Goal: Task Accomplishment & Management: Manage account settings

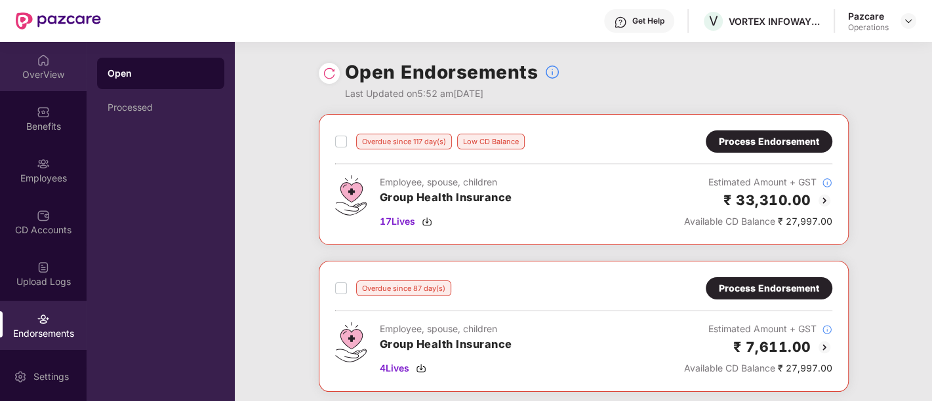
click at [66, 67] on div "OverView" at bounding box center [43, 66] width 87 height 49
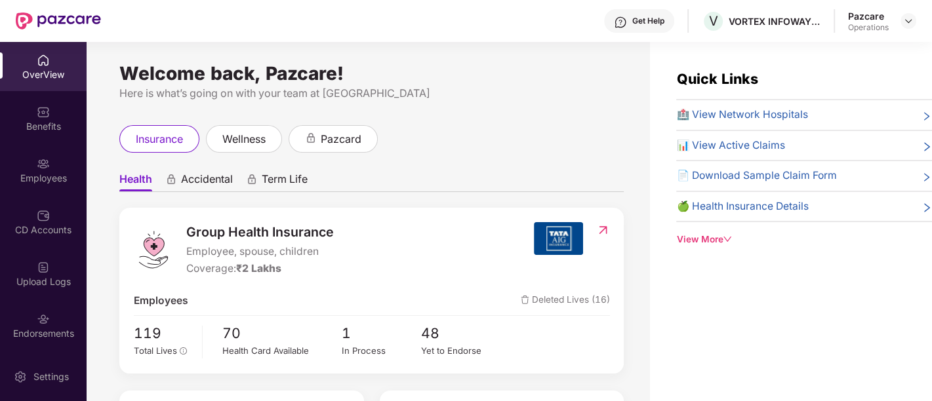
click at [901, 28] on div at bounding box center [909, 21] width 16 height 16
click at [910, 22] on img at bounding box center [908, 21] width 10 height 10
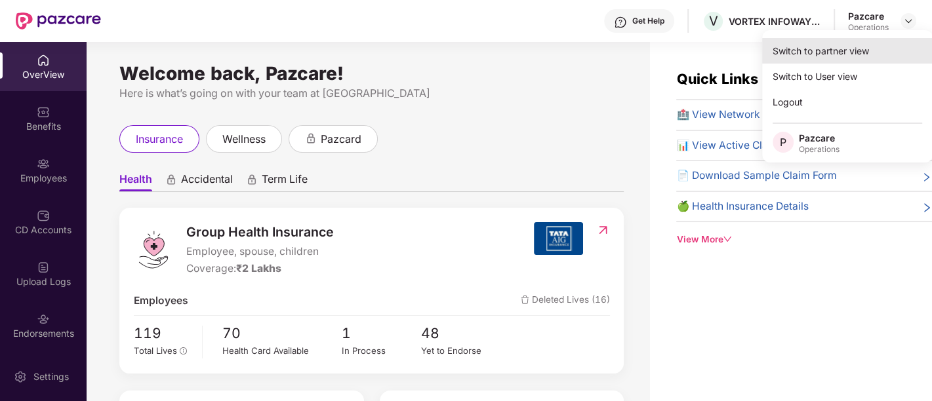
click at [794, 56] on div "Switch to partner view" at bounding box center [847, 51] width 171 height 26
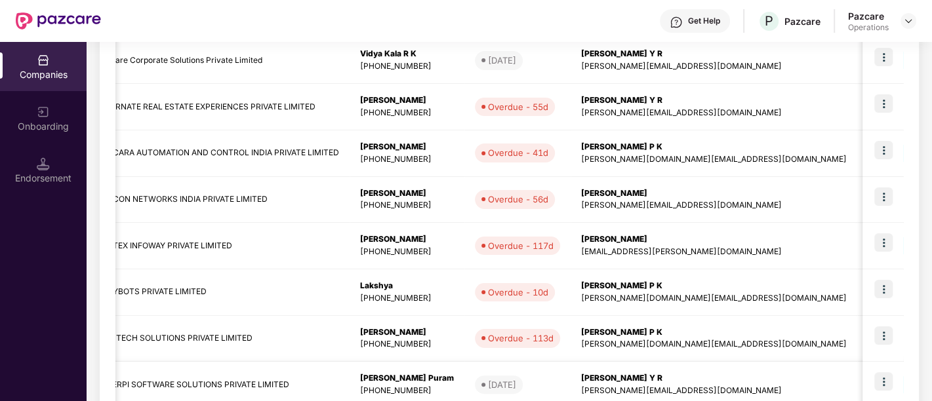
scroll to position [0, 316]
click at [52, 162] on div "Endorsement" at bounding box center [43, 170] width 87 height 49
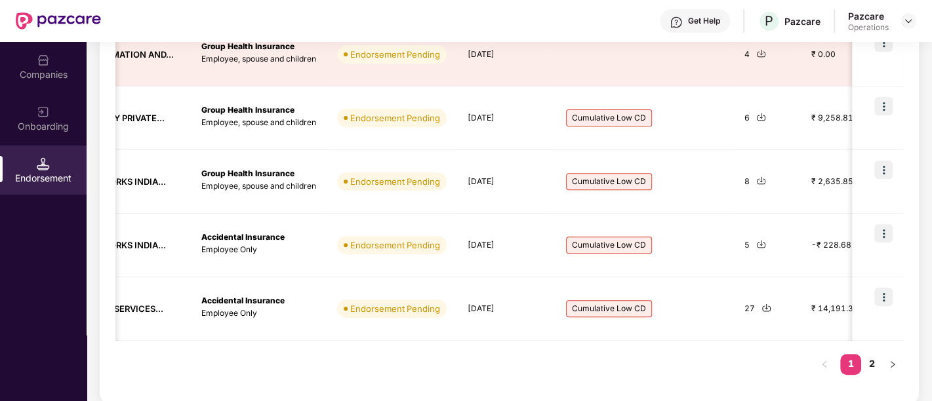
scroll to position [0, 245]
click at [866, 360] on link "2" at bounding box center [871, 364] width 21 height 20
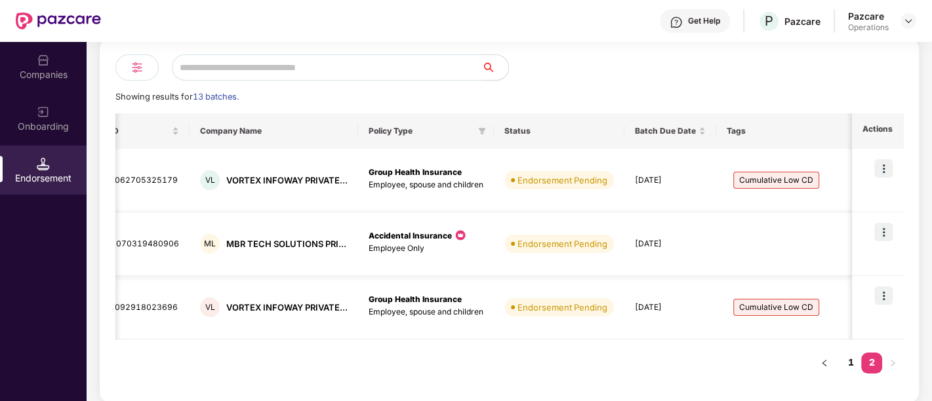
scroll to position [0, 0]
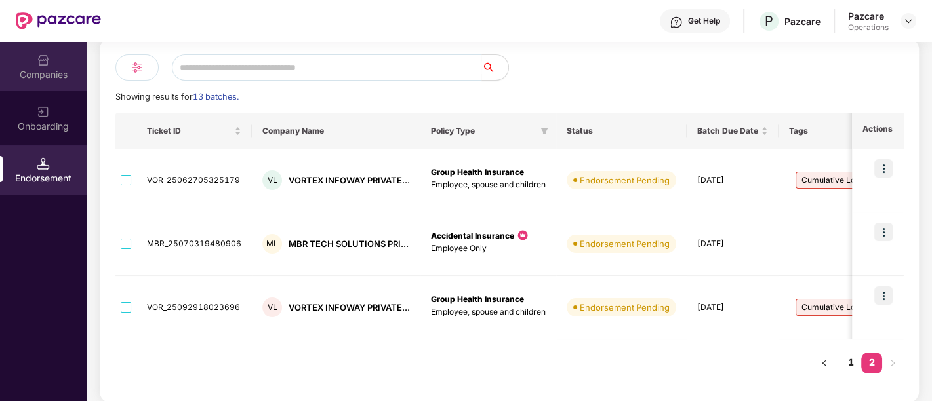
click at [50, 56] on div "Companies" at bounding box center [43, 66] width 87 height 49
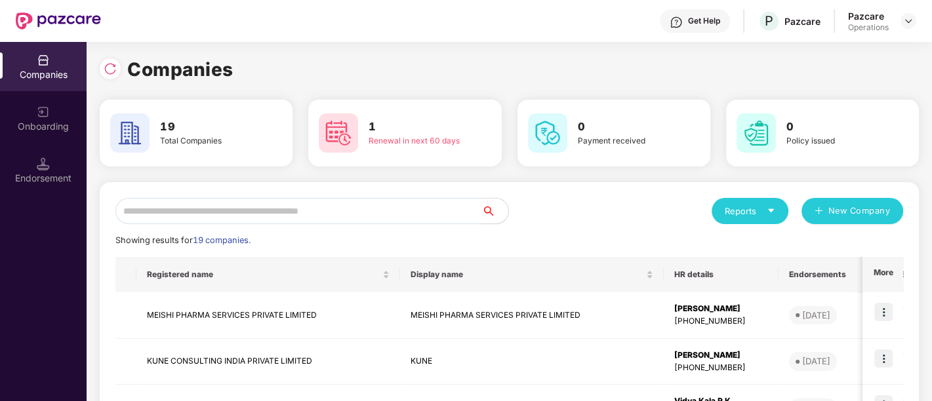
click at [193, 211] on input "text" at bounding box center [298, 211] width 367 height 26
click at [407, 214] on input "text" at bounding box center [298, 211] width 367 height 26
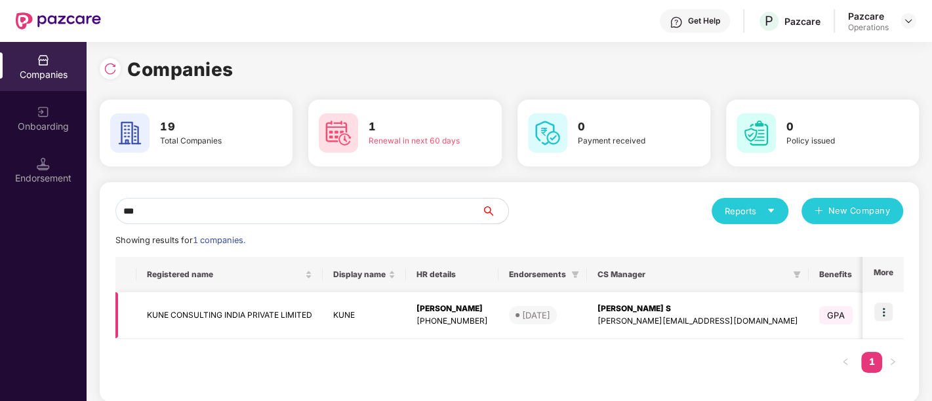
type input "***"
click at [885, 304] on img at bounding box center [883, 312] width 18 height 18
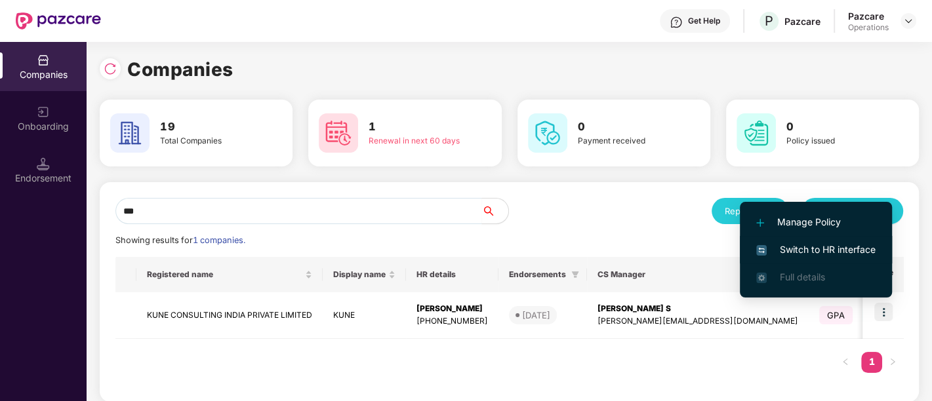
click at [845, 255] on span "Switch to HR interface" at bounding box center [815, 250] width 119 height 14
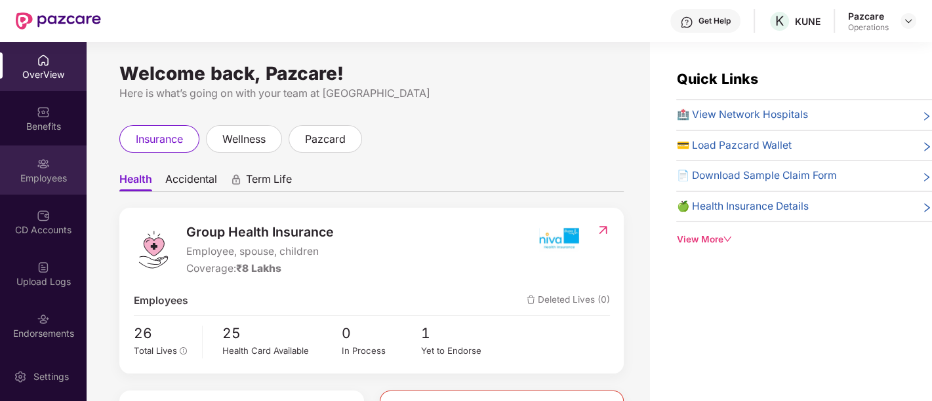
click at [44, 154] on div "Employees" at bounding box center [43, 170] width 87 height 49
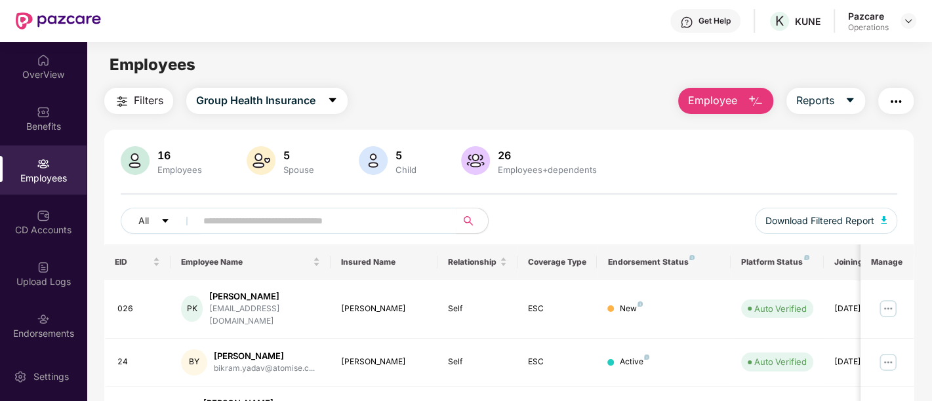
click at [145, 107] on span "Filters" at bounding box center [149, 100] width 30 height 16
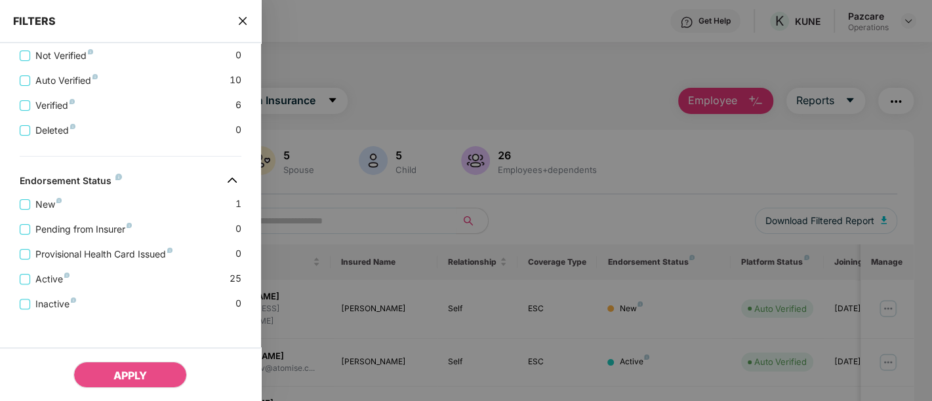
scroll to position [451, 0]
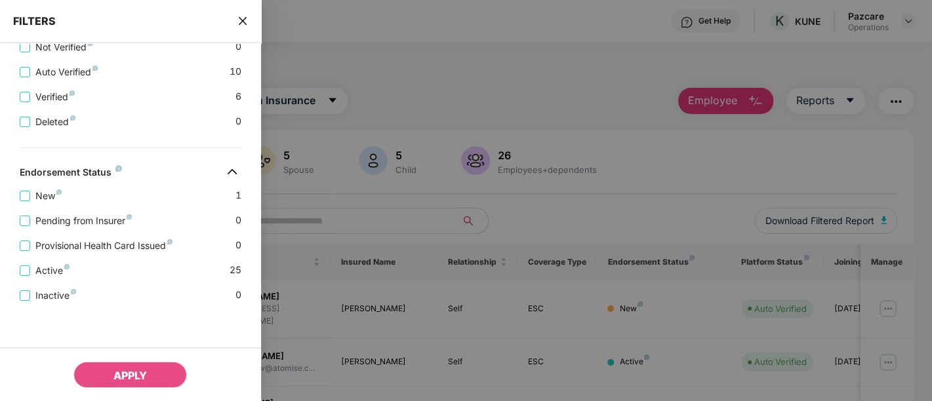
click at [245, 19] on icon "close" at bounding box center [242, 21] width 10 height 10
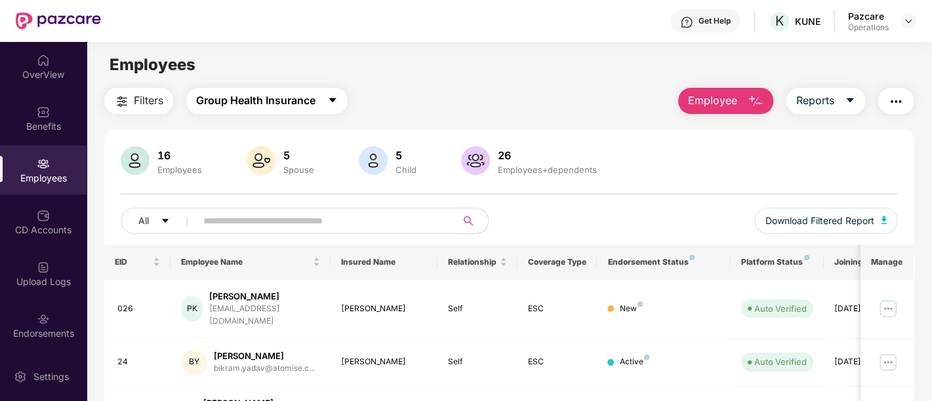
click at [321, 102] on button "Group Health Insurance" at bounding box center [266, 101] width 161 height 26
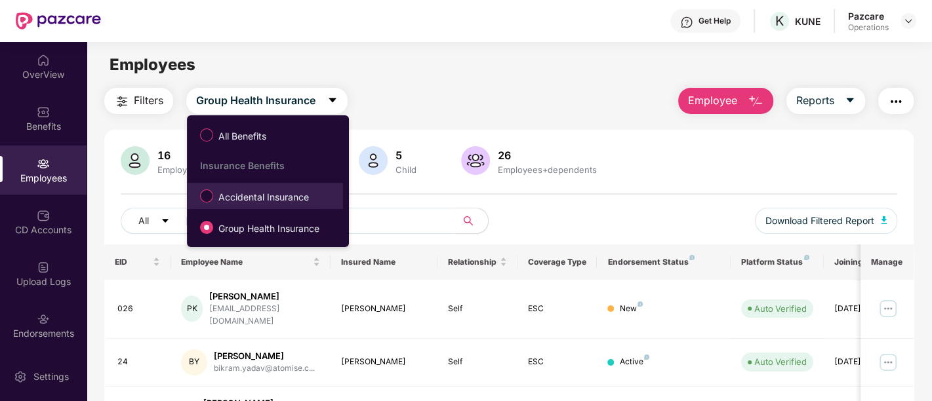
click at [279, 201] on span "Accidental Insurance" at bounding box center [263, 197] width 101 height 14
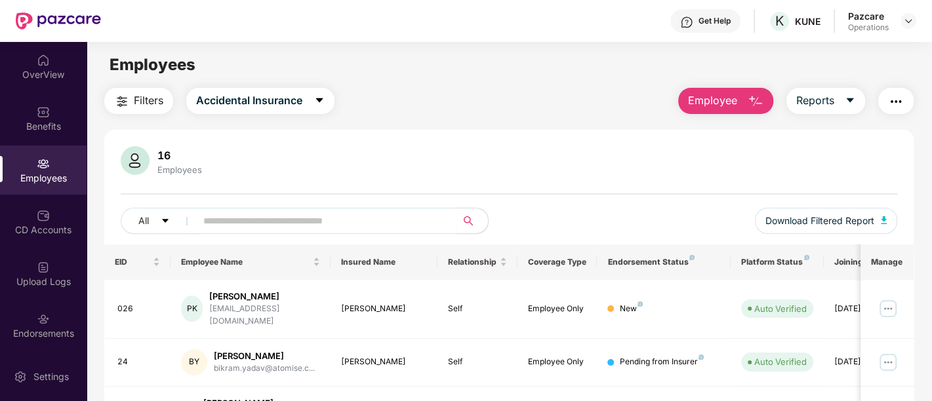
click at [157, 100] on span "Filters" at bounding box center [149, 100] width 30 height 16
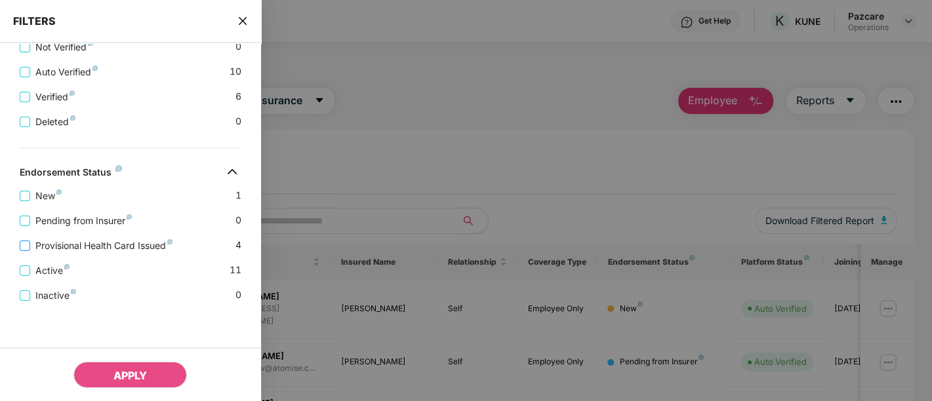
click at [31, 242] on span "Provisional Health Card Issued" at bounding box center [104, 246] width 148 height 14
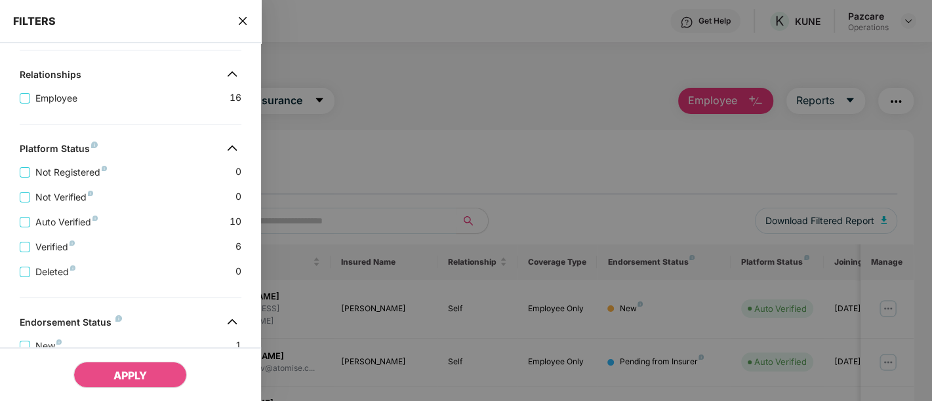
scroll to position [428, 0]
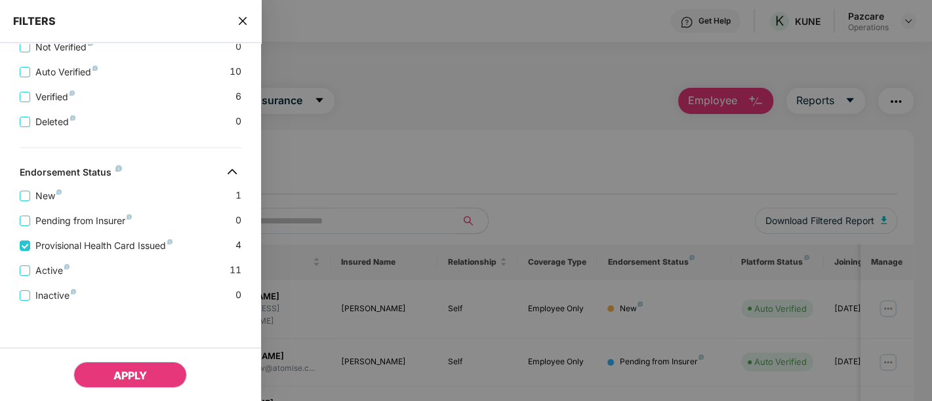
click at [153, 376] on button "APPLY" at bounding box center [129, 375] width 113 height 26
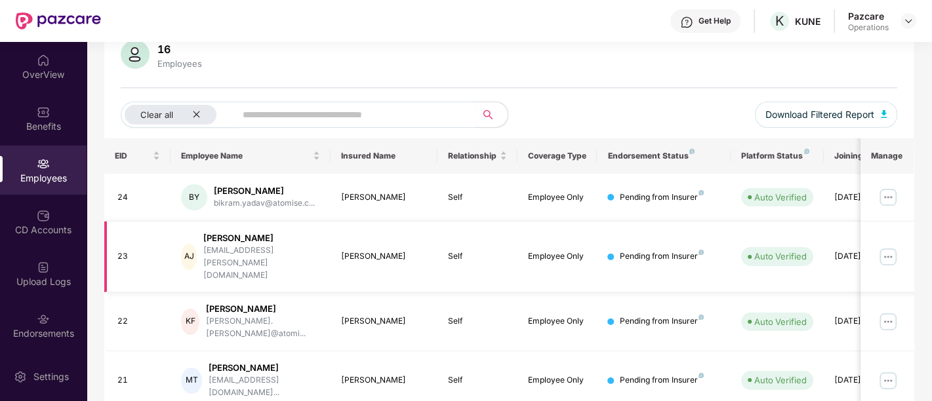
scroll to position [115, 0]
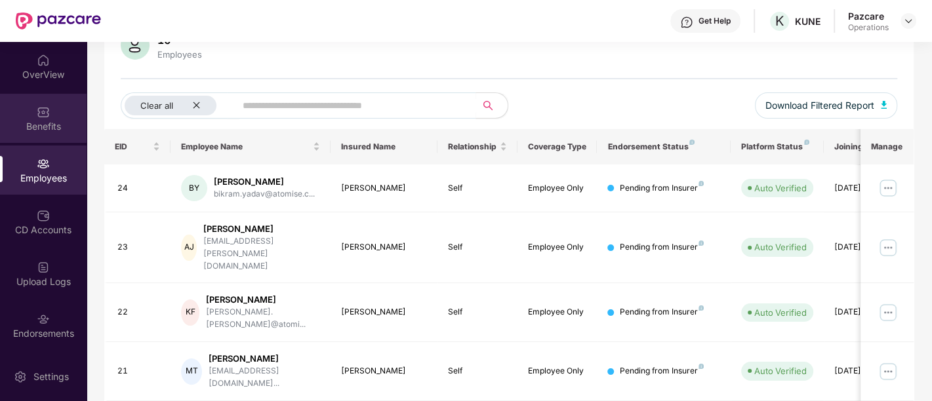
click at [41, 125] on div "Benefits" at bounding box center [43, 126] width 87 height 13
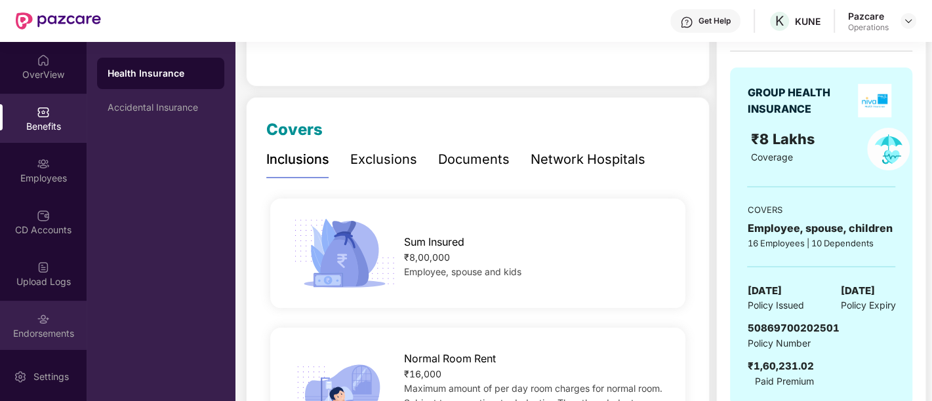
click at [37, 317] on img at bounding box center [43, 319] width 13 height 13
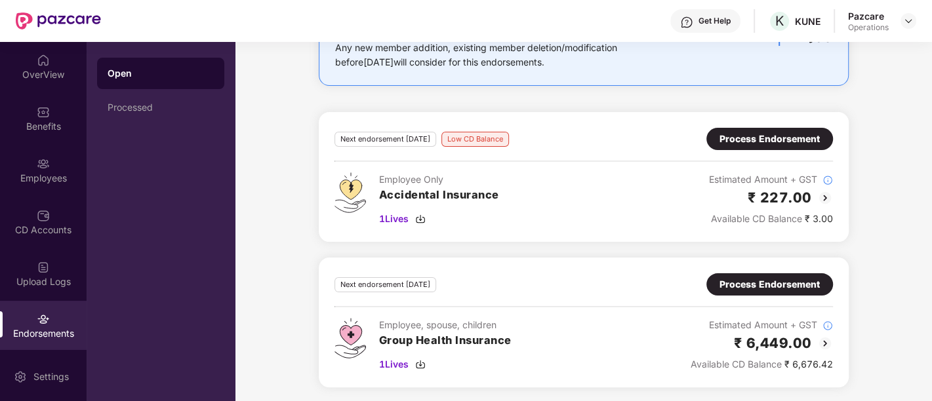
scroll to position [0, 0]
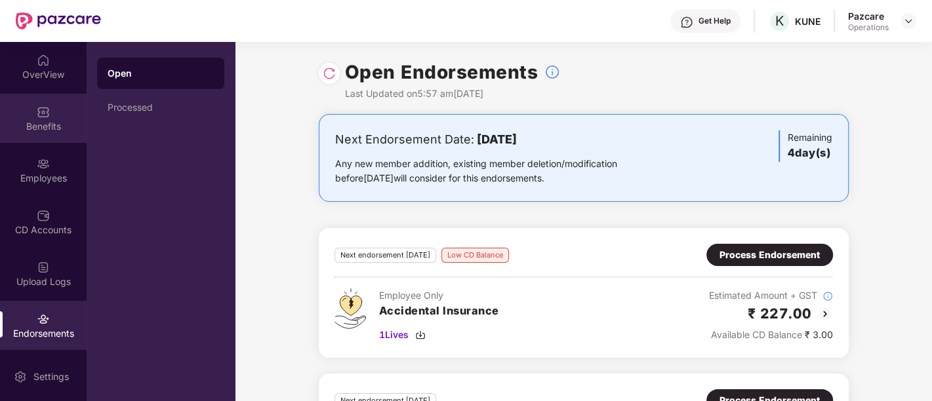
click at [58, 113] on div "Benefits" at bounding box center [43, 118] width 87 height 49
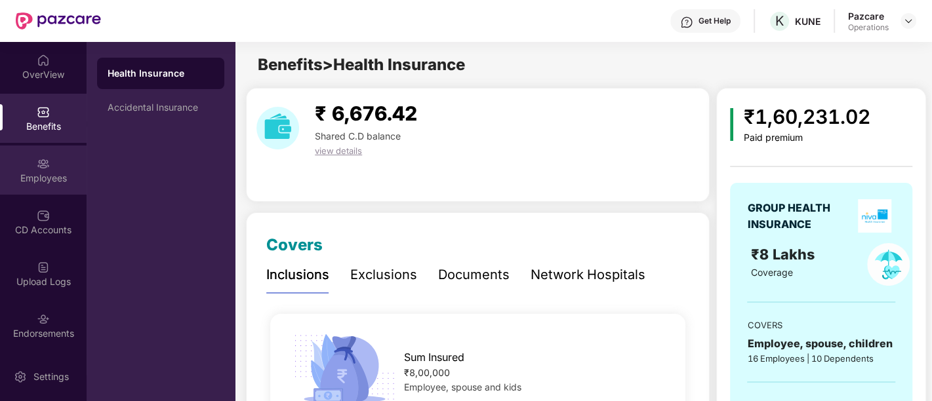
click at [52, 190] on div "Employees" at bounding box center [43, 170] width 87 height 49
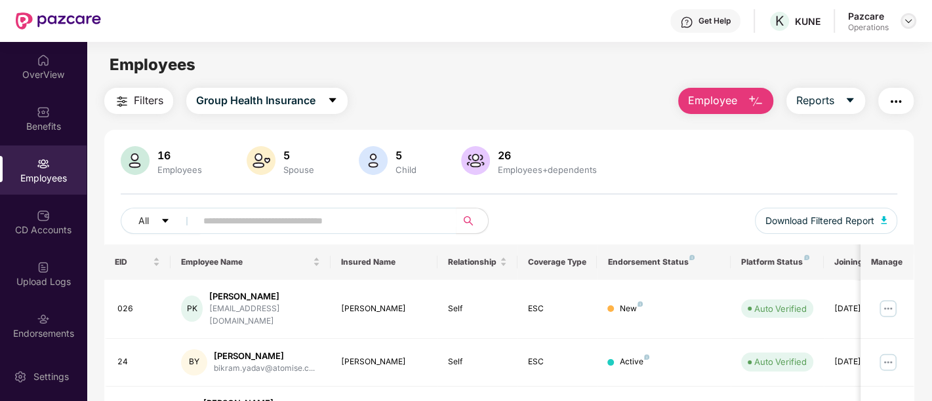
click at [906, 18] on img at bounding box center [908, 21] width 10 height 10
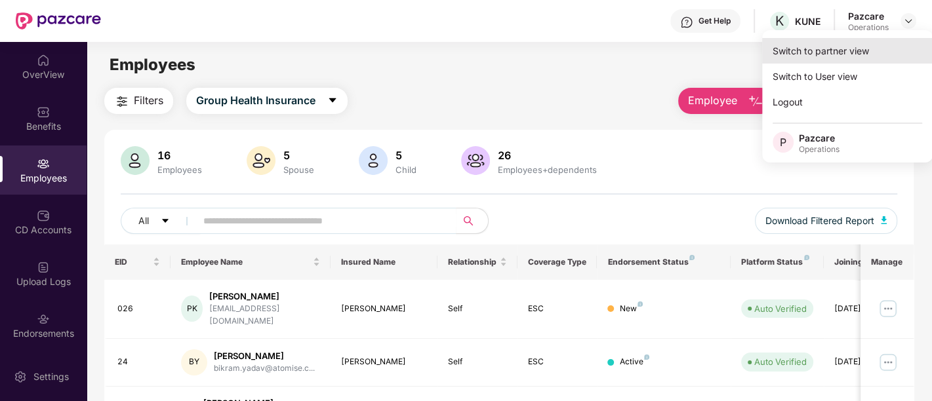
click at [873, 39] on div "Switch to partner view" at bounding box center [847, 51] width 171 height 26
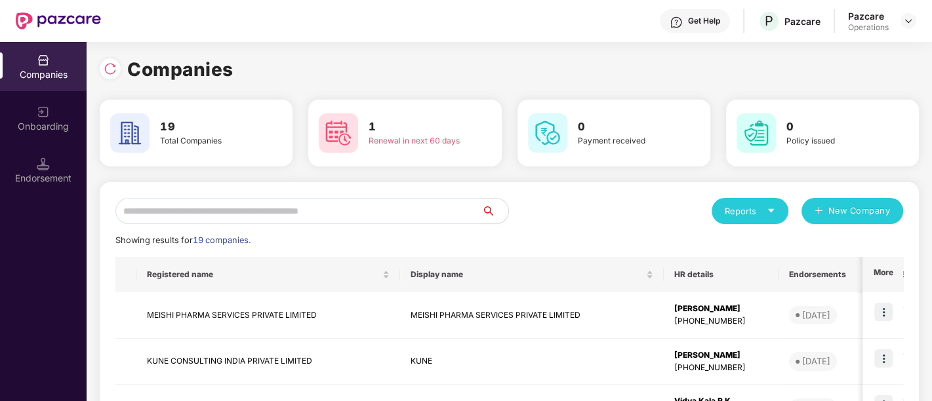
click at [256, 213] on input "text" at bounding box center [298, 211] width 367 height 26
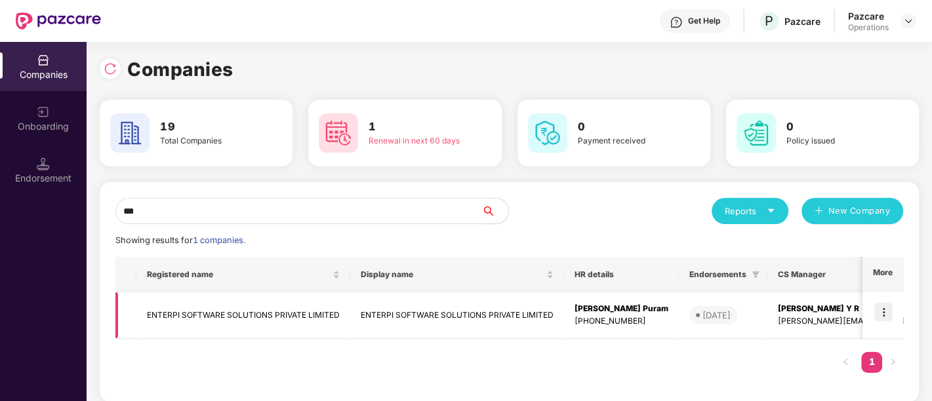
type input "***"
click at [884, 312] on img at bounding box center [883, 312] width 18 height 18
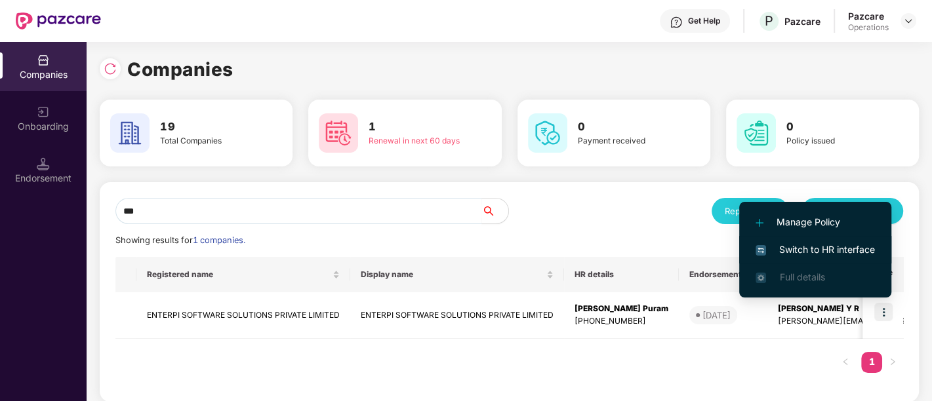
click at [822, 246] on span "Switch to HR interface" at bounding box center [815, 250] width 119 height 14
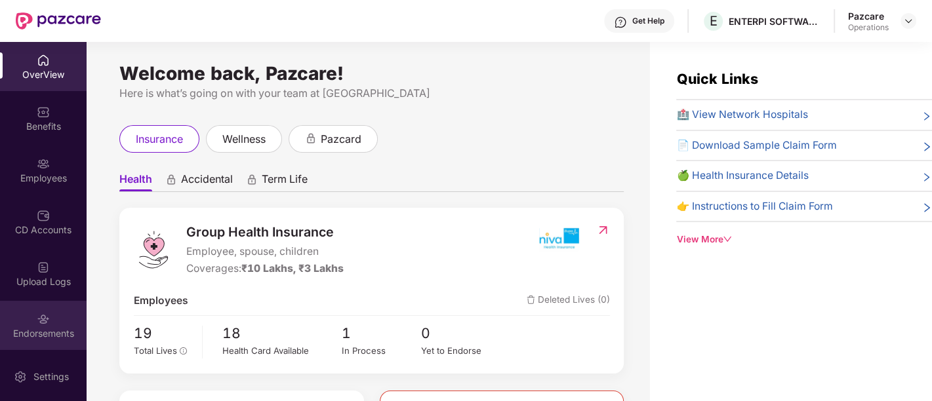
click at [47, 331] on div "Endorsements" at bounding box center [43, 333] width 87 height 13
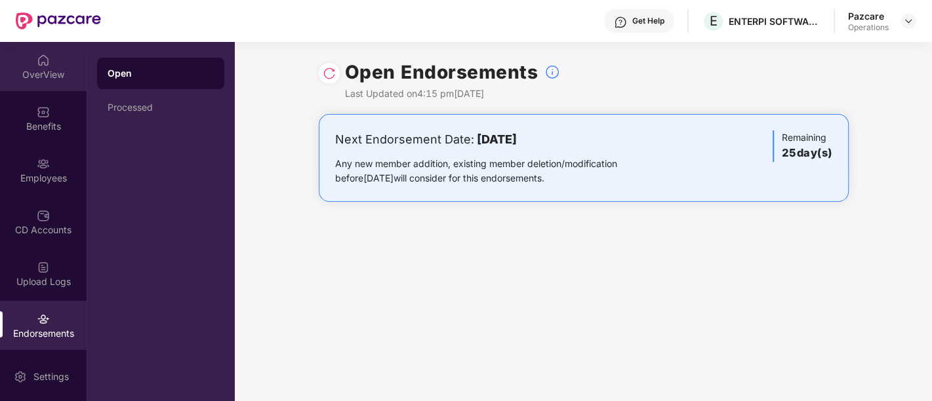
click at [56, 75] on div "OverView" at bounding box center [43, 74] width 87 height 13
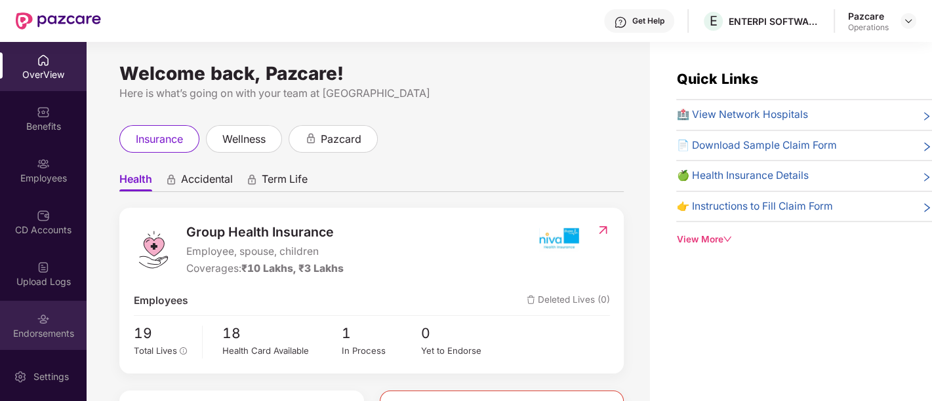
click at [47, 334] on div "Endorsements" at bounding box center [43, 333] width 87 height 13
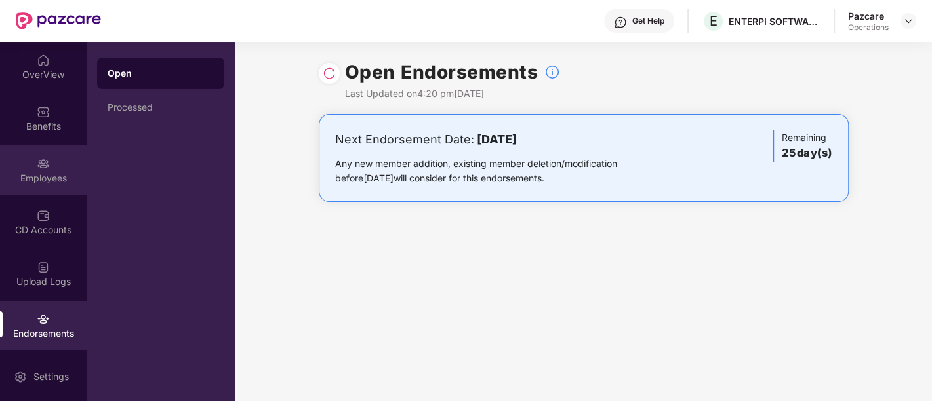
click at [31, 193] on div "Employees" at bounding box center [43, 170] width 87 height 49
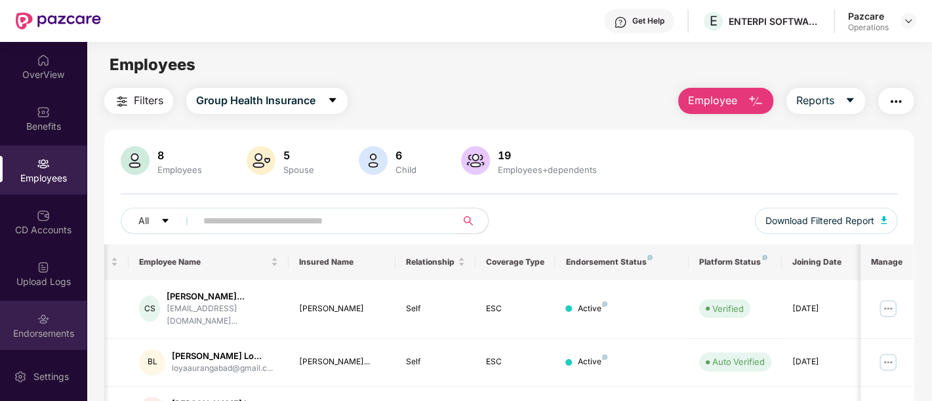
click at [51, 316] on div "Endorsements" at bounding box center [43, 325] width 87 height 49
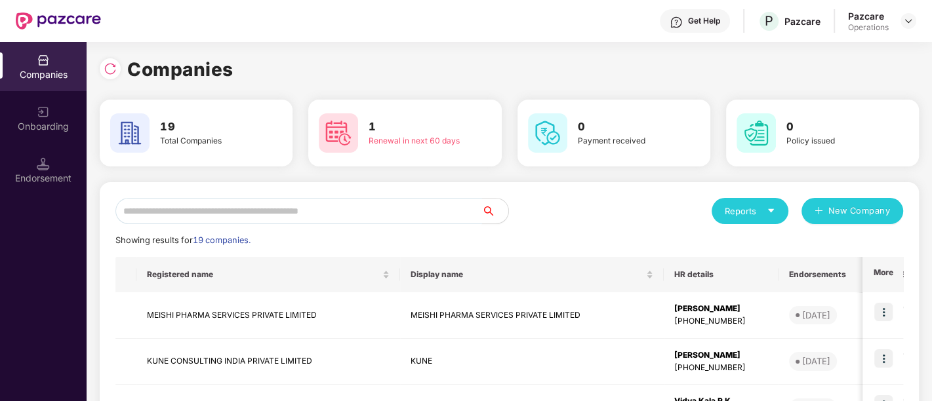
click at [192, 211] on input "text" at bounding box center [298, 211] width 367 height 26
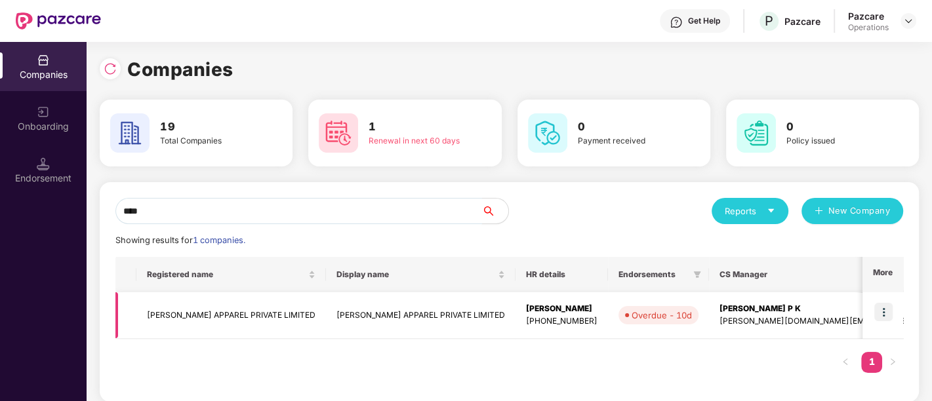
type input "****"
click at [883, 316] on img at bounding box center [883, 312] width 18 height 18
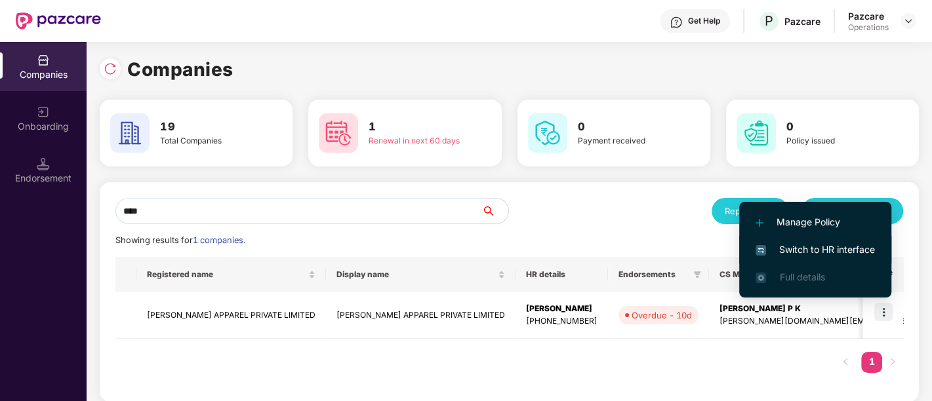
click at [824, 246] on span "Switch to HR interface" at bounding box center [815, 250] width 119 height 14
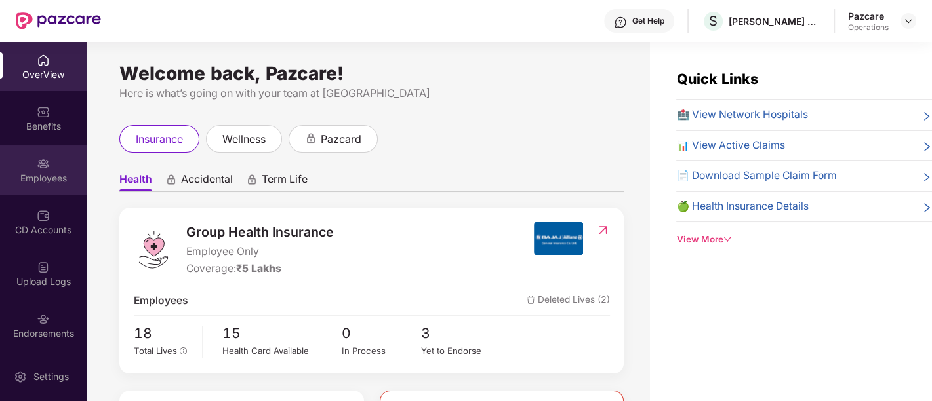
click at [48, 165] on div "Employees" at bounding box center [43, 170] width 87 height 49
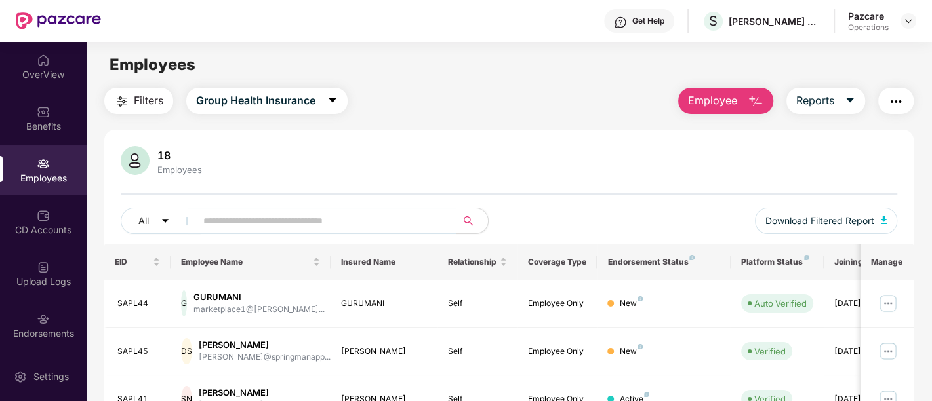
click at [142, 101] on span "Filters" at bounding box center [149, 100] width 30 height 16
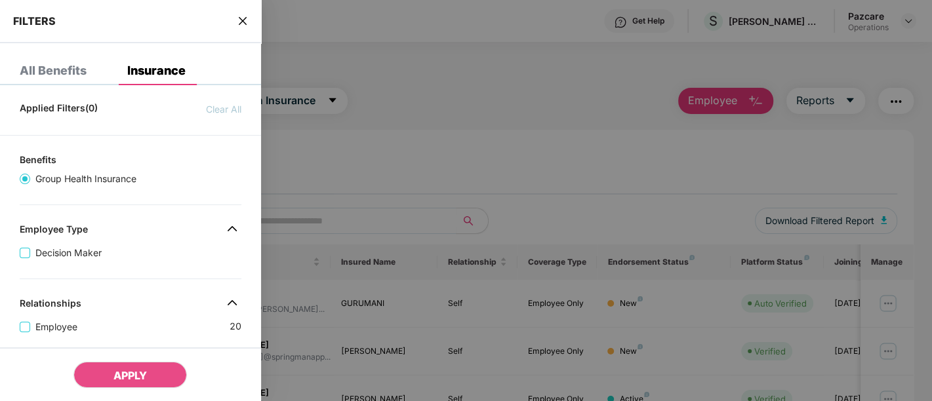
click at [243, 21] on icon "close" at bounding box center [243, 21] width 8 height 8
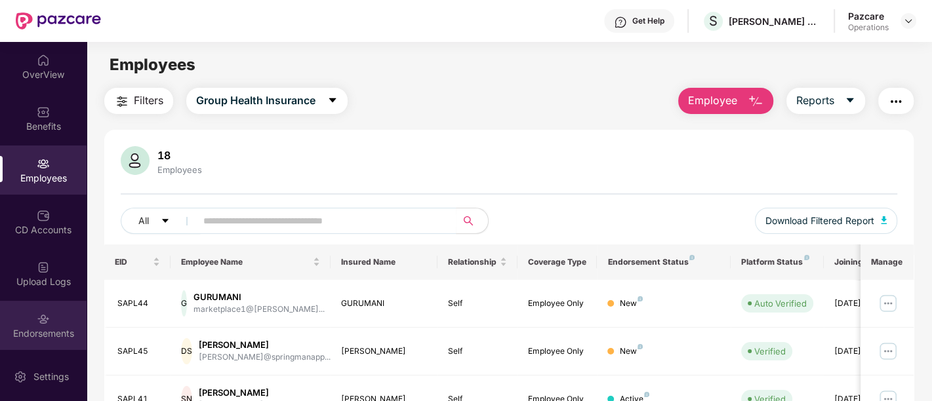
click at [52, 331] on div "Endorsements" at bounding box center [43, 333] width 87 height 13
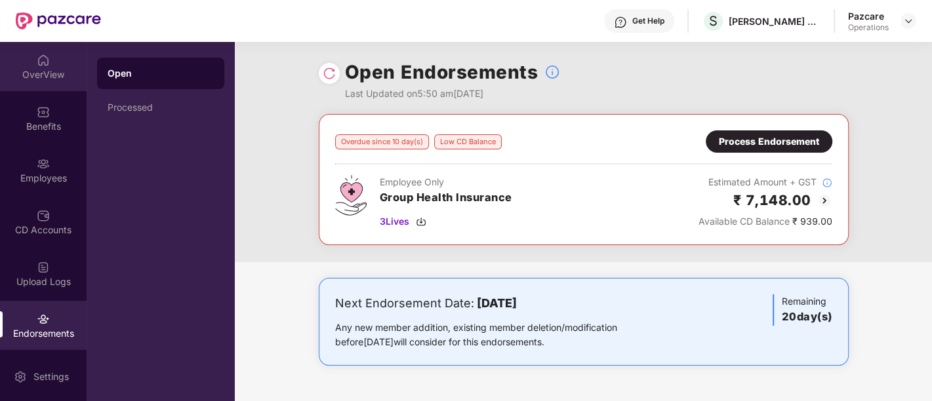
click at [37, 64] on img at bounding box center [43, 60] width 13 height 13
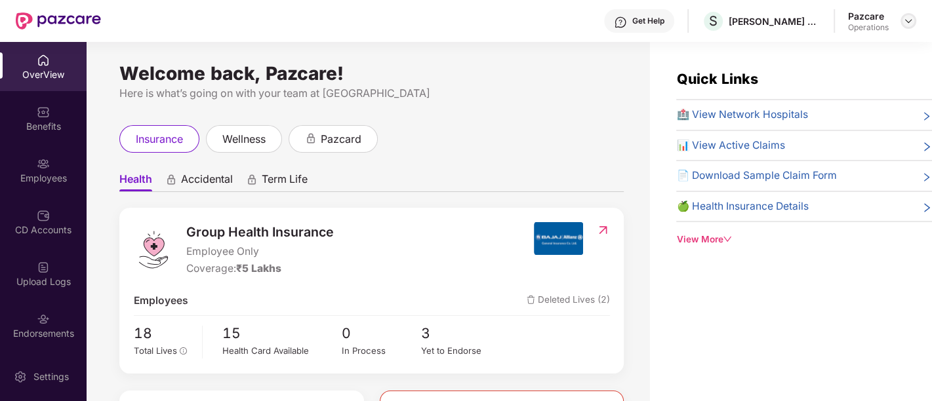
click at [905, 16] on img at bounding box center [908, 21] width 10 height 10
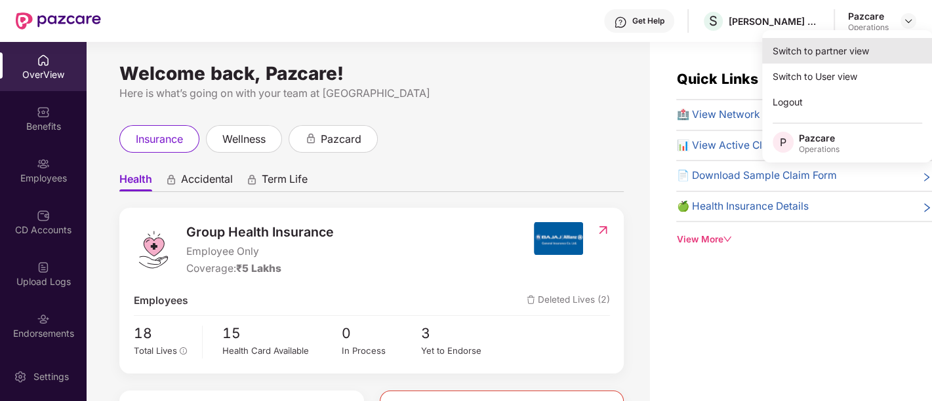
click at [824, 56] on div "Switch to partner view" at bounding box center [847, 51] width 171 height 26
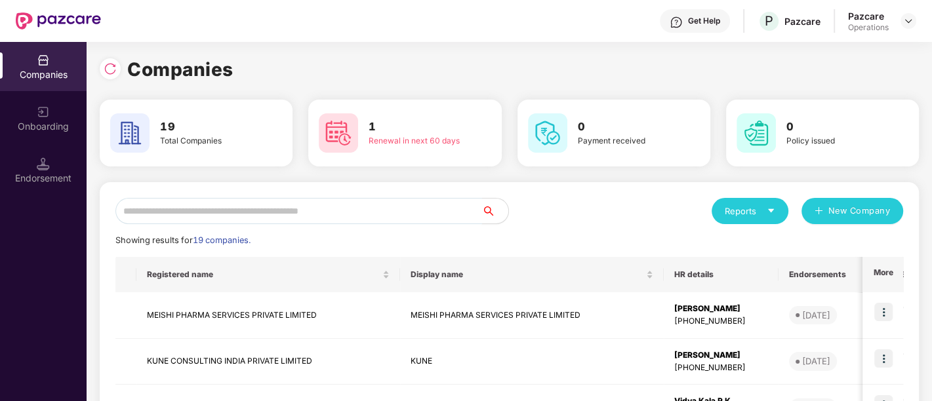
click at [359, 213] on input "text" at bounding box center [298, 211] width 367 height 26
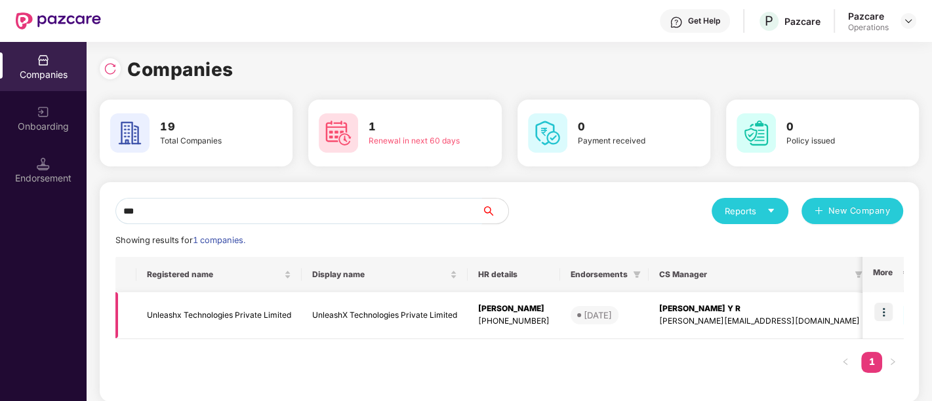
type input "***"
click at [880, 311] on img at bounding box center [883, 312] width 18 height 18
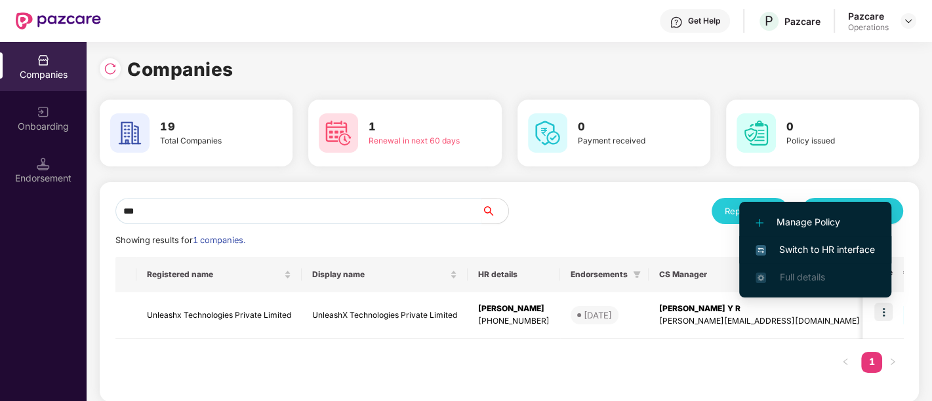
click at [819, 250] on span "Switch to HR interface" at bounding box center [815, 250] width 119 height 14
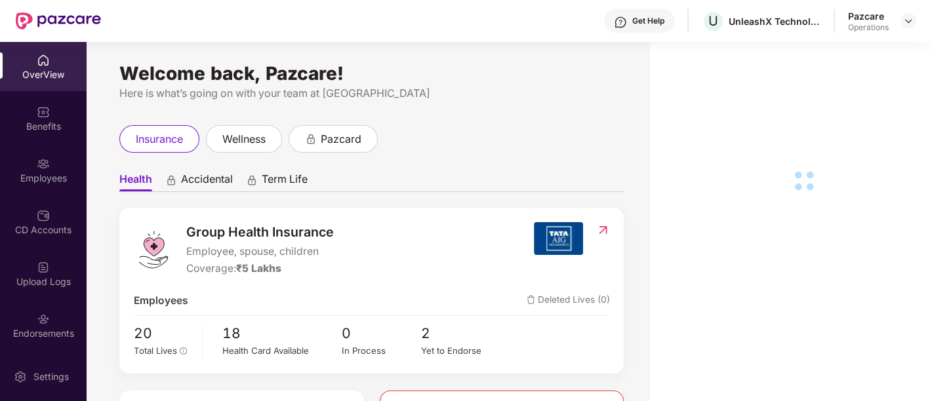
click at [77, 334] on div "Endorsements" at bounding box center [43, 333] width 87 height 13
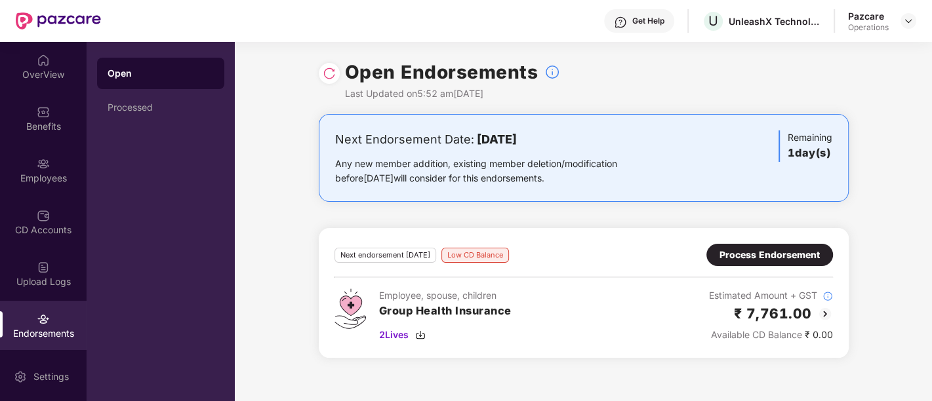
click at [325, 75] on img at bounding box center [329, 73] width 13 height 13
click at [150, 106] on div "Processed" at bounding box center [161, 107] width 106 height 10
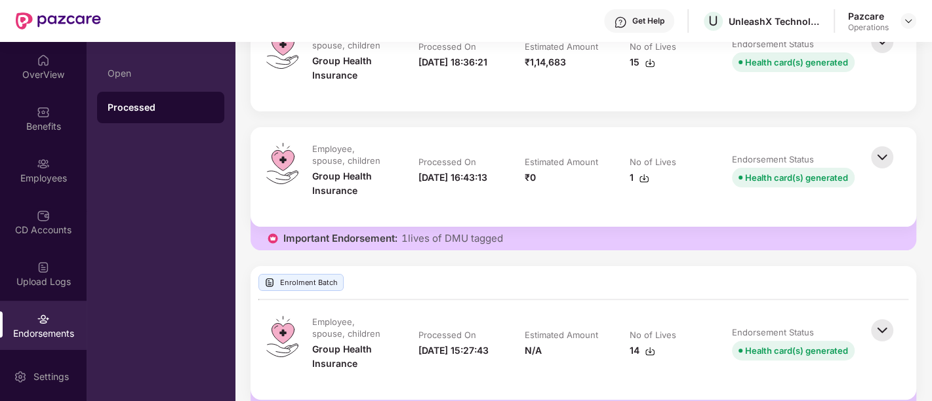
scroll to position [199, 0]
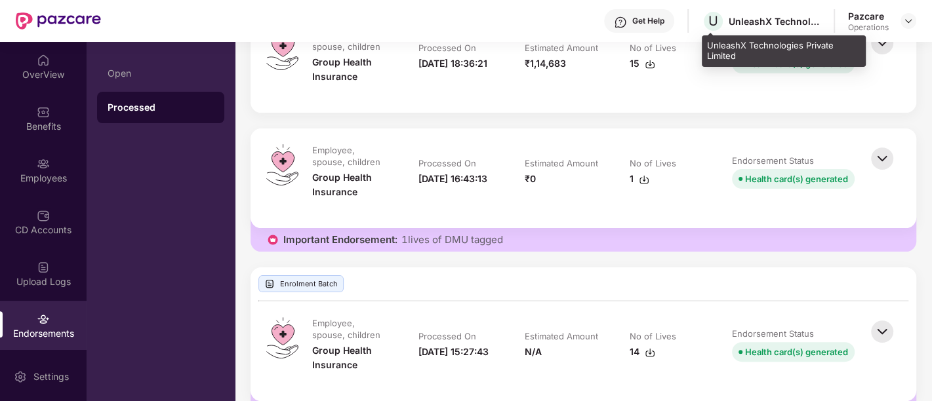
drag, startPoint x: 562, startPoint y: 228, endPoint x: 738, endPoint y: 27, distance: 267.3
click at [738, 27] on div "UnleashX Technologies Private Limited" at bounding box center [775, 21] width 92 height 12
click at [743, 21] on div "UnleashX Technologies Private Limited" at bounding box center [775, 21] width 92 height 12
click at [743, 23] on div "UnleashX Technologies Private Limited" at bounding box center [775, 21] width 92 height 12
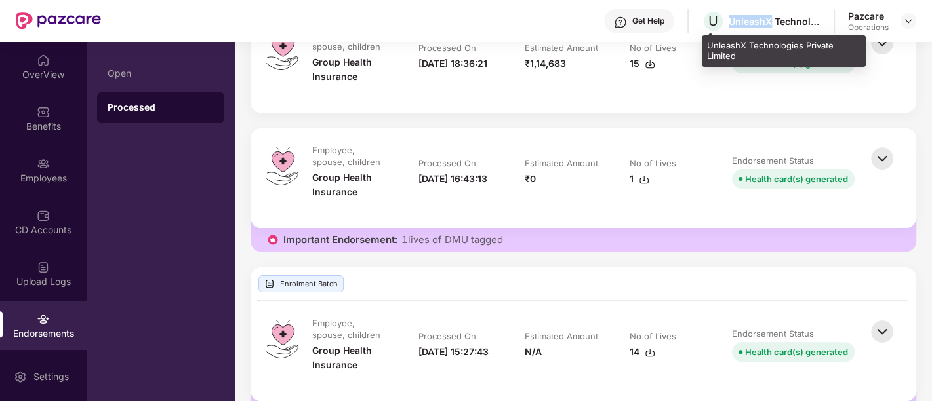
copy div "UnleashX"
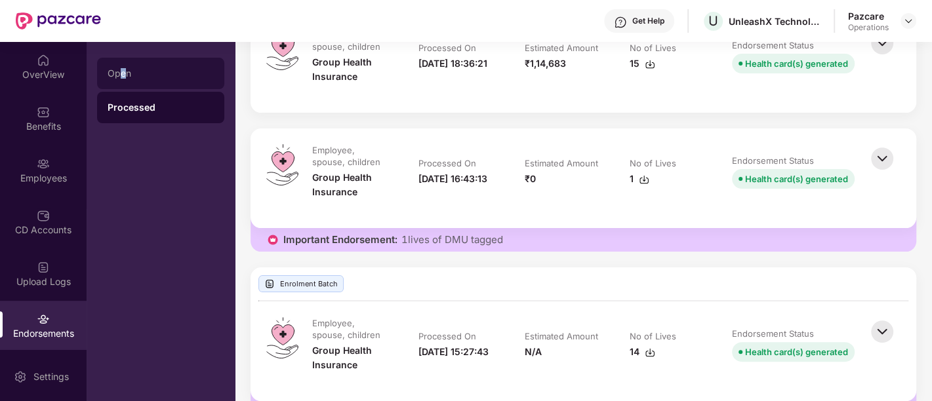
drag, startPoint x: 821, startPoint y: 126, endPoint x: 123, endPoint y: 67, distance: 701.0
click at [123, 67] on div "Open" at bounding box center [160, 73] width 127 height 31
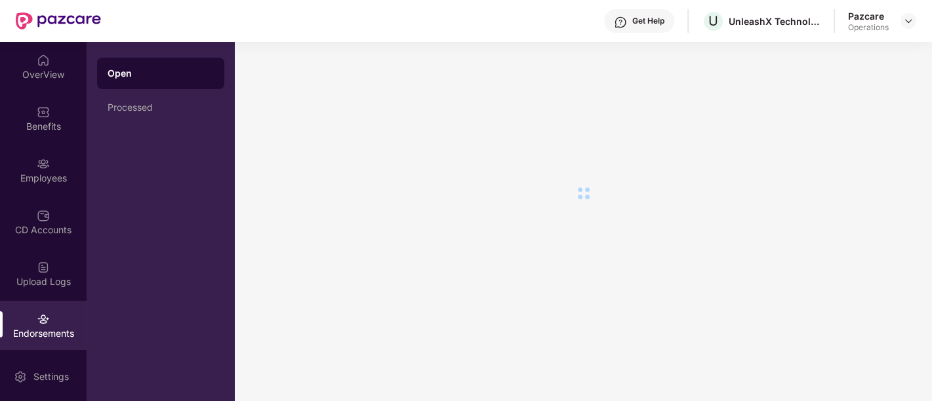
scroll to position [0, 0]
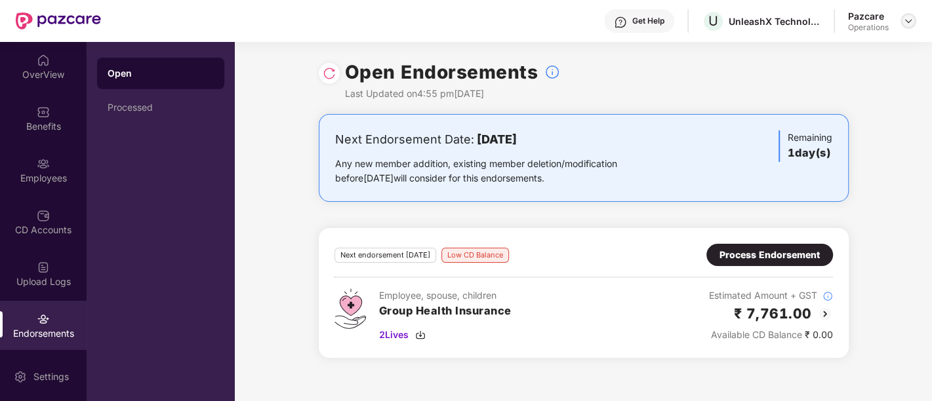
click at [907, 23] on img at bounding box center [908, 21] width 10 height 10
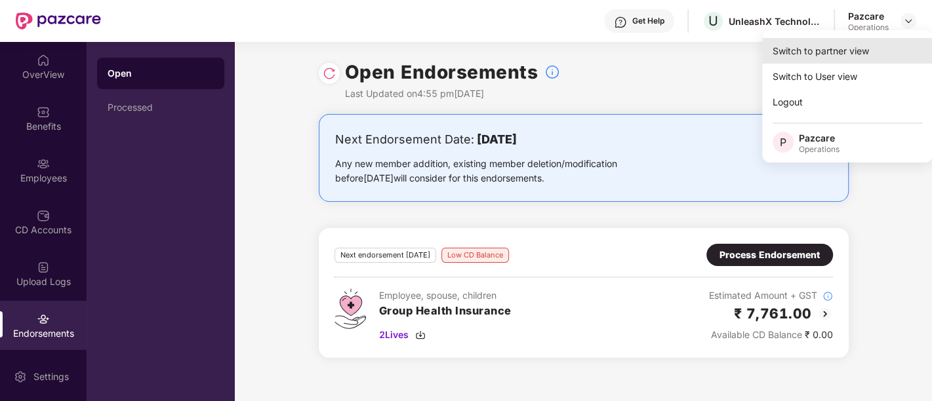
click at [845, 58] on div "Switch to partner view" at bounding box center [847, 51] width 171 height 26
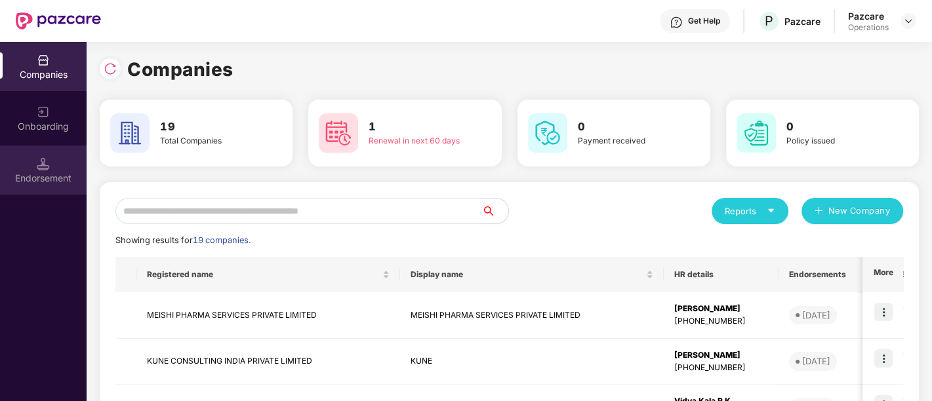
click at [16, 180] on div "Endorsement" at bounding box center [43, 178] width 87 height 13
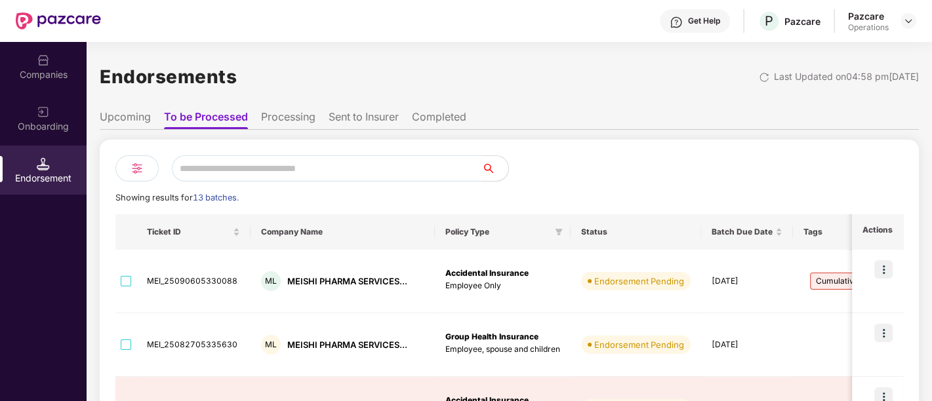
click at [239, 171] on input "text" at bounding box center [327, 168] width 310 height 26
paste input "********"
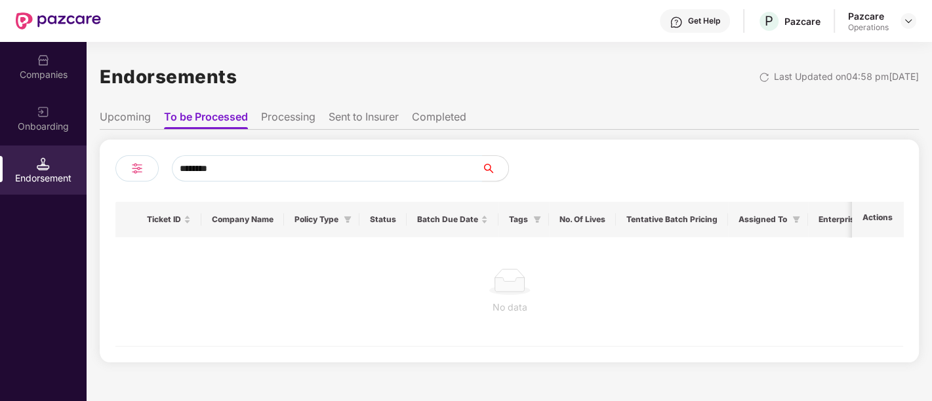
type input "********"
click at [33, 64] on div "Companies" at bounding box center [43, 66] width 87 height 49
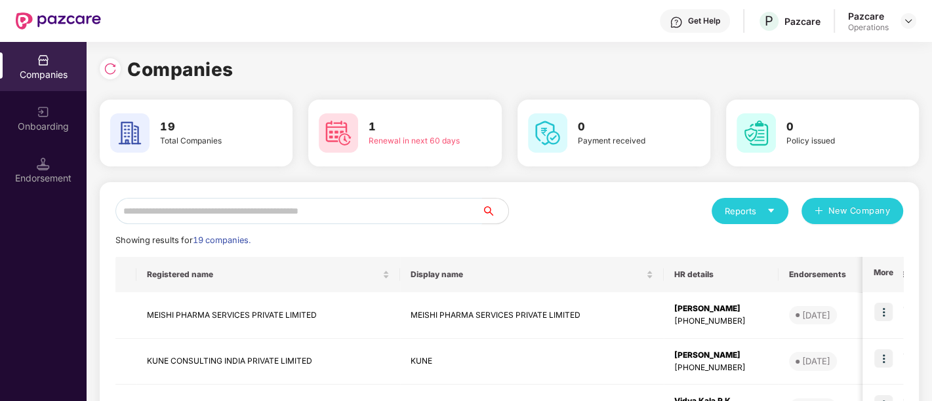
click at [200, 215] on input "text" at bounding box center [298, 211] width 367 height 26
paste input "********"
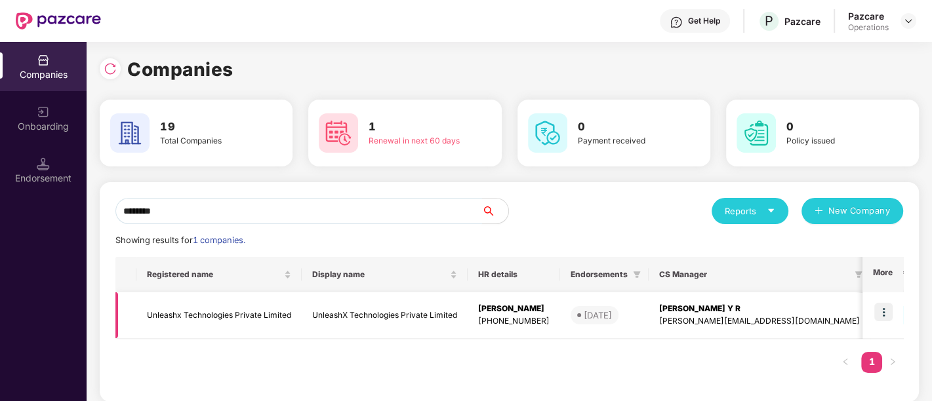
type input "********"
click at [887, 310] on img at bounding box center [883, 312] width 18 height 18
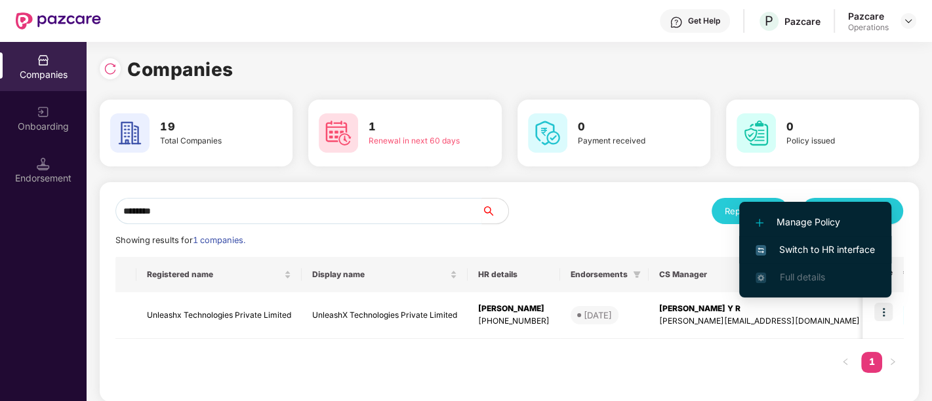
click at [794, 243] on span "Switch to HR interface" at bounding box center [815, 250] width 119 height 14
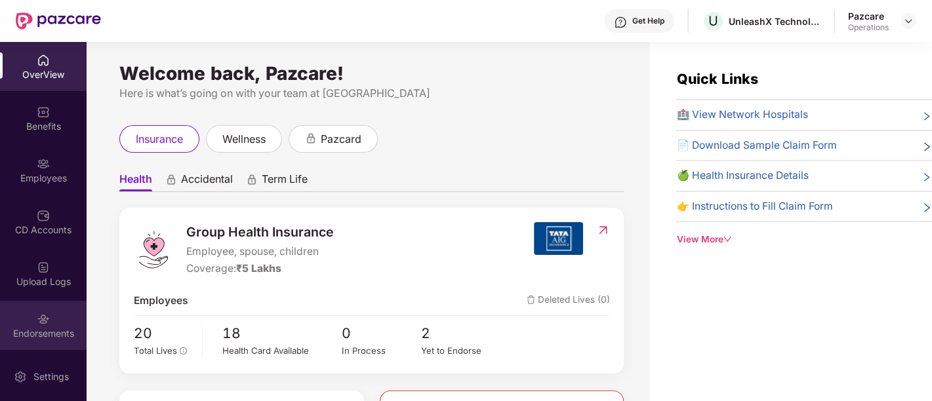
click at [25, 331] on div "Endorsements" at bounding box center [43, 333] width 87 height 13
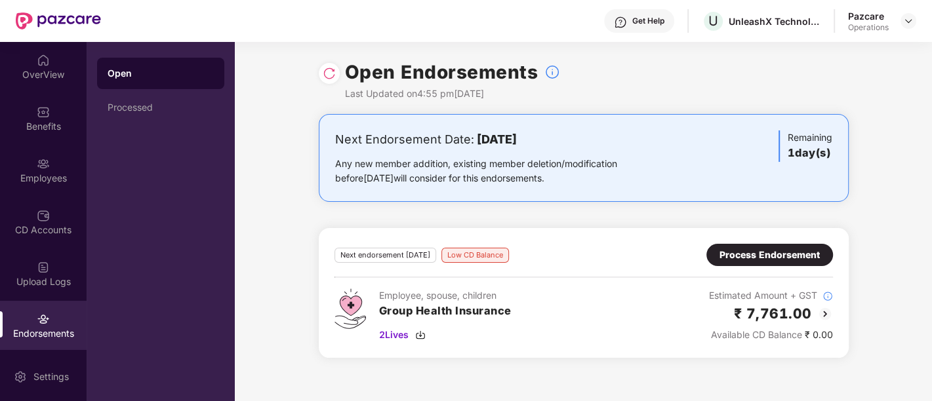
click at [898, 25] on div "Pazcare Operations" at bounding box center [882, 21] width 68 height 23
click at [912, 21] on img at bounding box center [908, 21] width 10 height 10
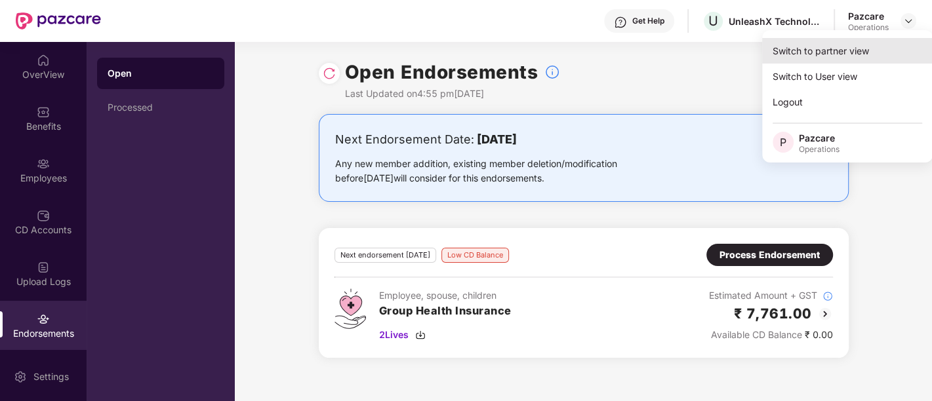
click at [847, 49] on div "Switch to partner view" at bounding box center [847, 51] width 171 height 26
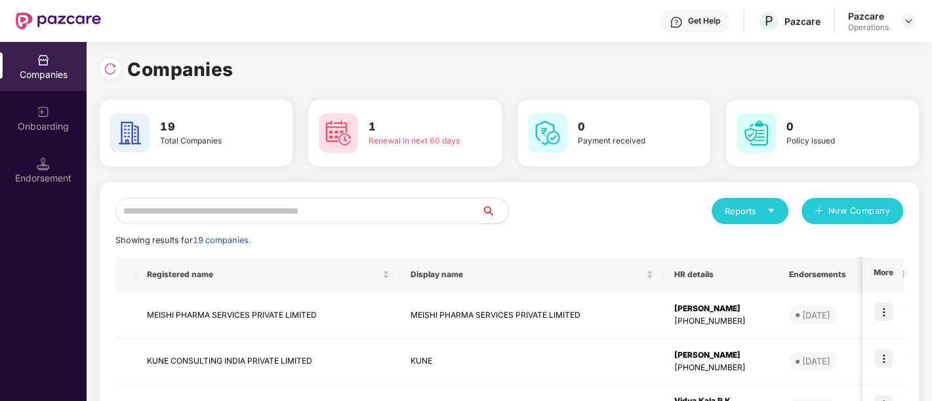
click at [333, 205] on input "text" at bounding box center [298, 211] width 367 height 26
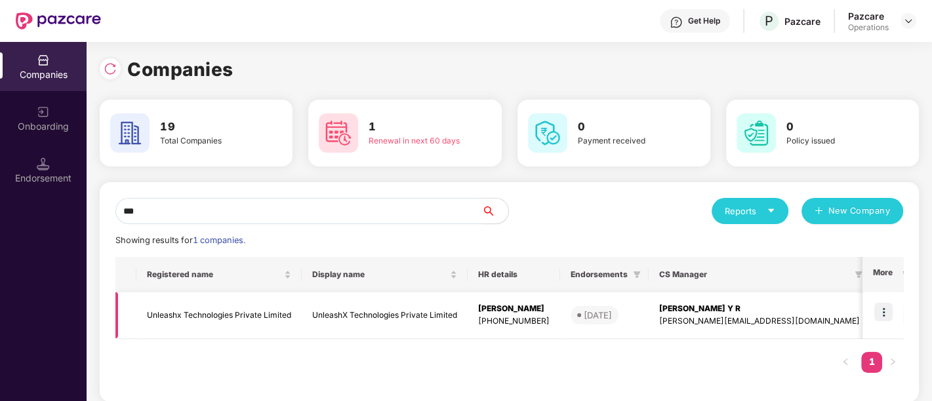
type input "***"
click at [429, 313] on td "UnleashX Technologies Private Limited" at bounding box center [385, 316] width 166 height 47
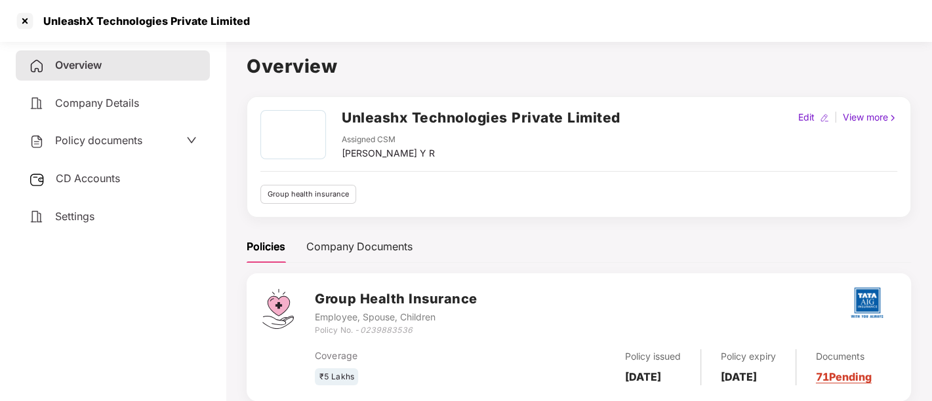
scroll to position [35, 0]
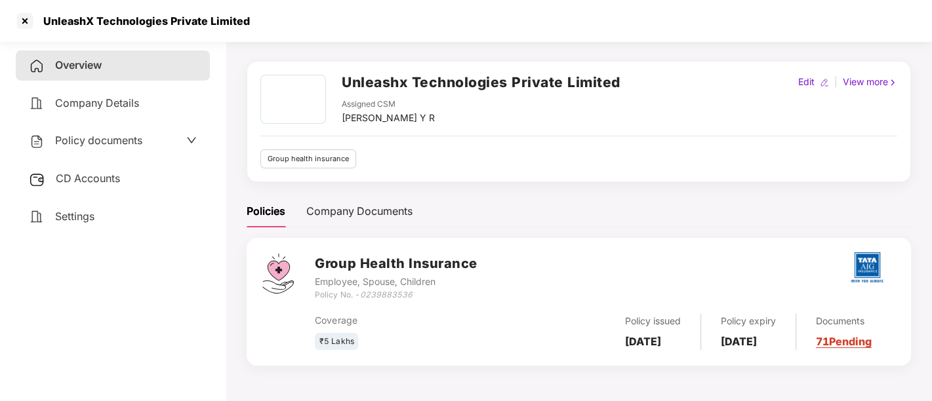
click at [112, 176] on span "CD Accounts" at bounding box center [88, 178] width 64 height 13
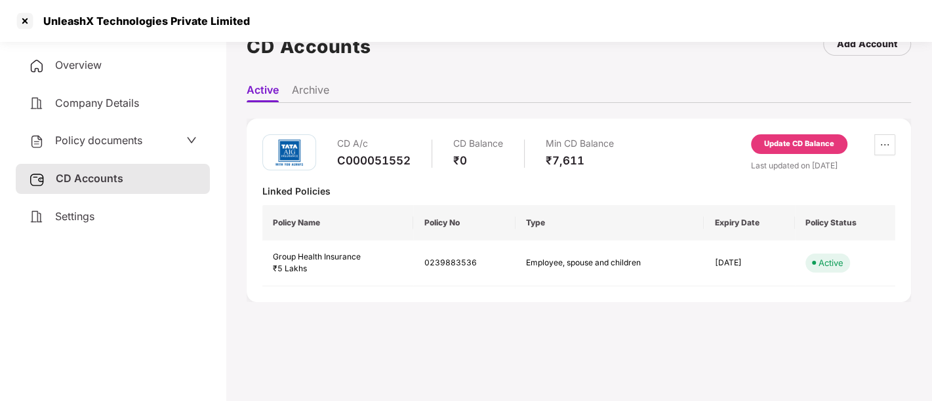
click at [813, 138] on div "Update CD Balance" at bounding box center [799, 144] width 70 height 12
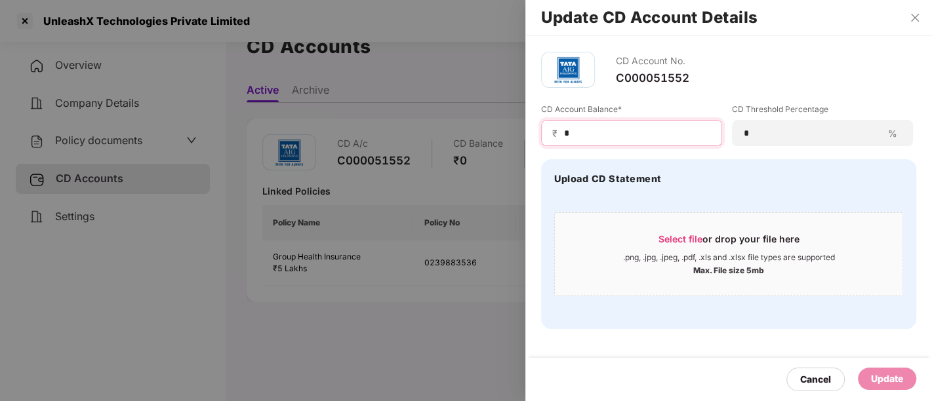
click at [596, 127] on input "*" at bounding box center [637, 134] width 148 height 14
type input "****"
click at [899, 371] on div "Update" at bounding box center [887, 379] width 58 height 22
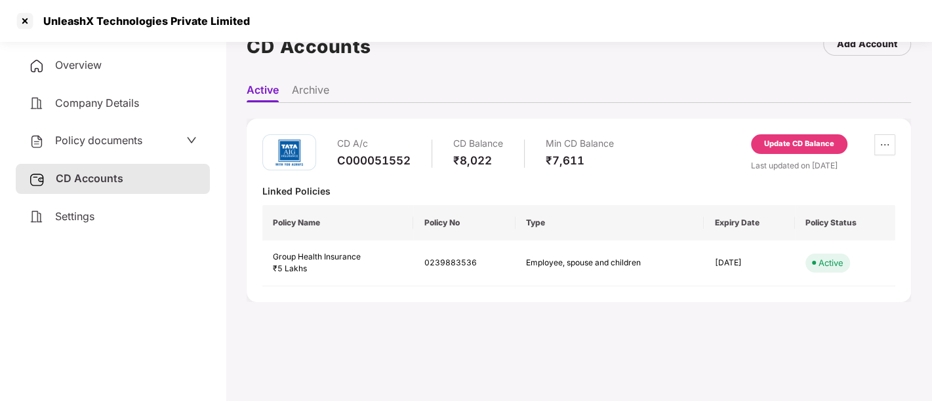
scroll to position [0, 0]
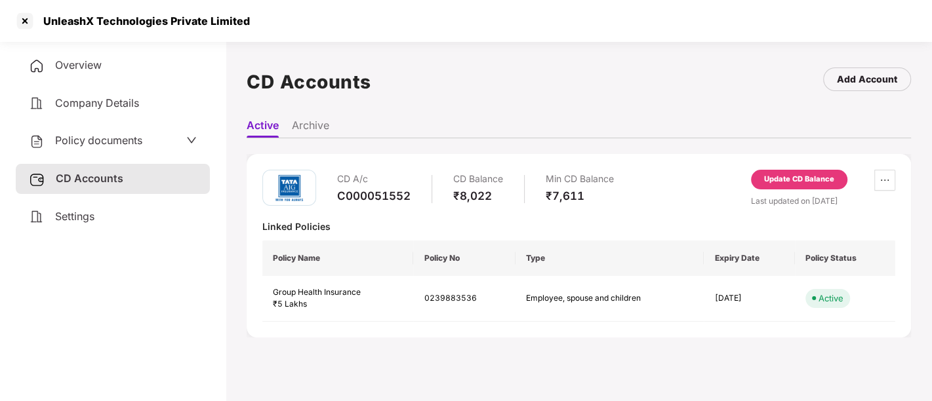
click at [144, 141] on div "Policy documents" at bounding box center [113, 140] width 168 height 17
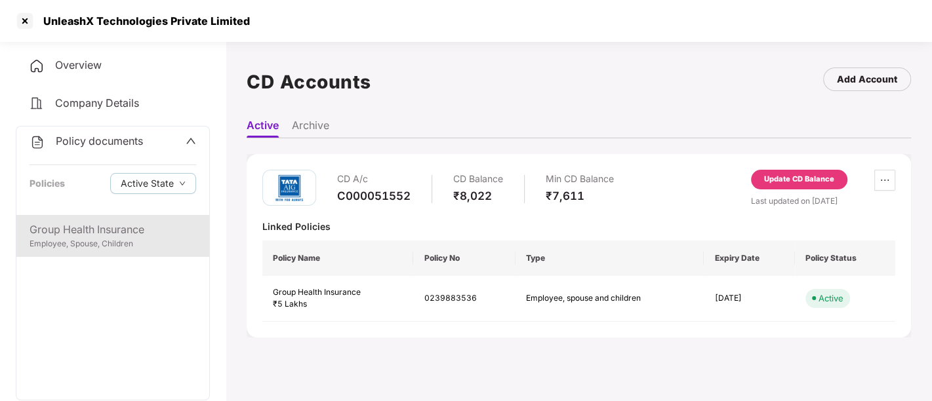
click at [98, 243] on div "Employee, Spouse, Children" at bounding box center [113, 244] width 167 height 12
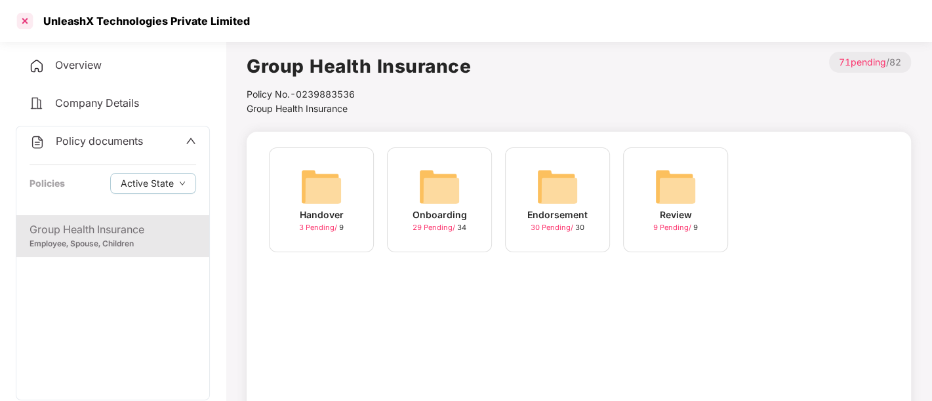
click at [18, 20] on div at bounding box center [24, 20] width 21 height 21
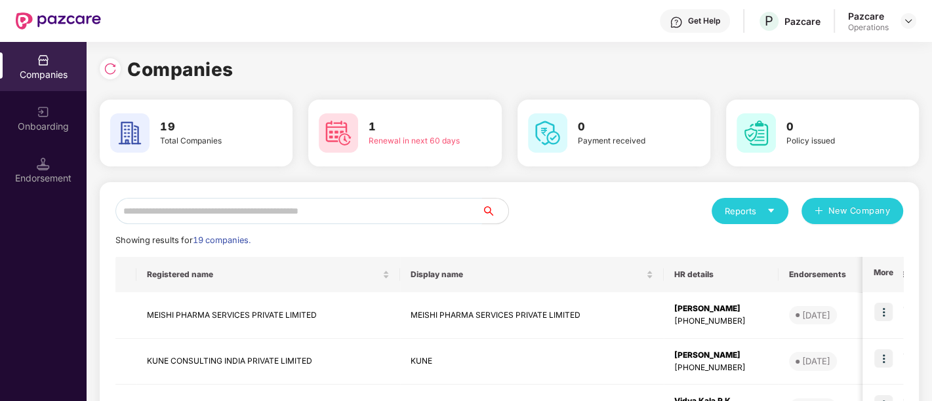
click at [335, 213] on input "text" at bounding box center [298, 211] width 367 height 26
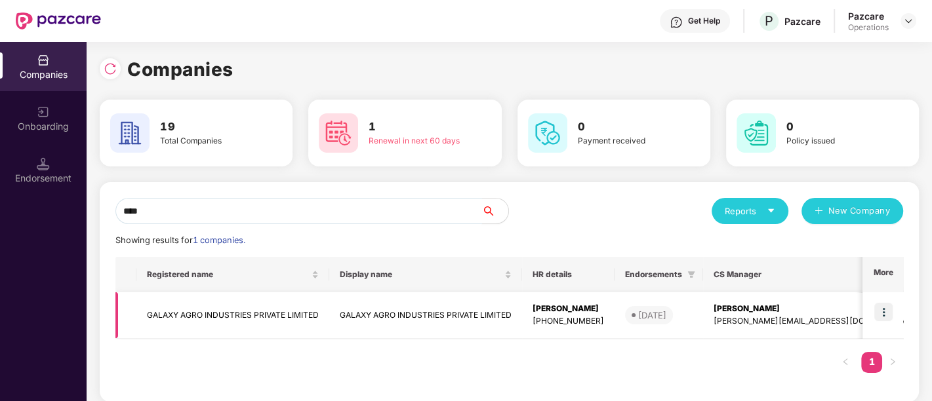
type input "****"
click at [892, 307] on img at bounding box center [883, 312] width 18 height 18
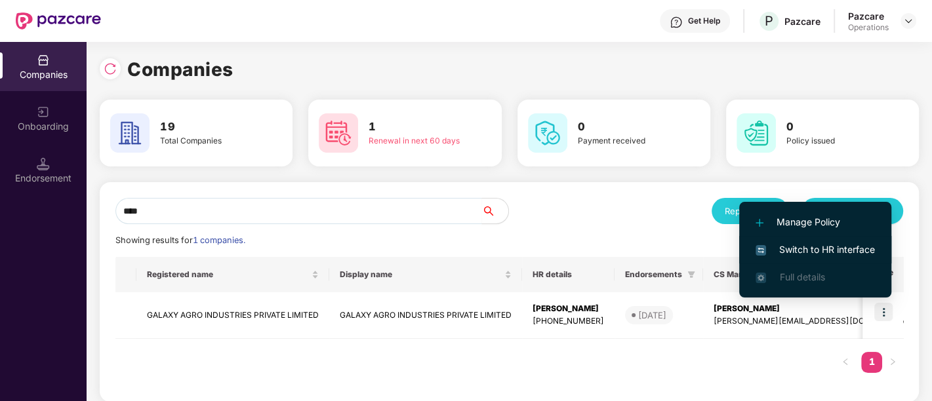
click at [827, 245] on span "Switch to HR interface" at bounding box center [815, 250] width 119 height 14
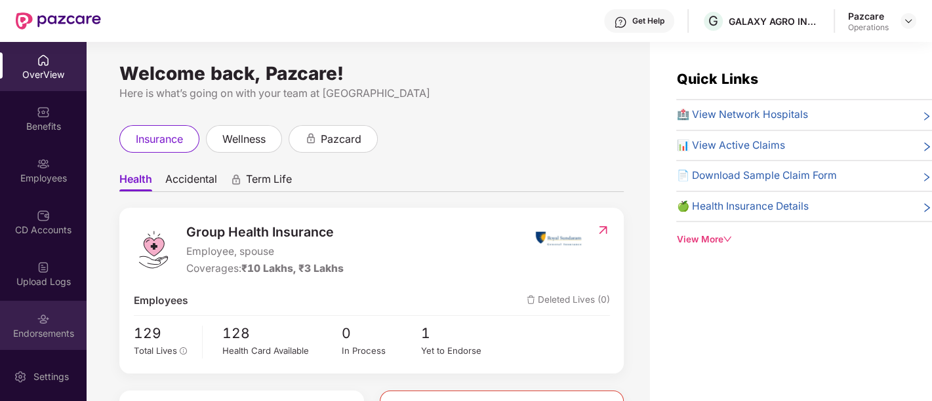
click at [39, 324] on img at bounding box center [43, 319] width 13 height 13
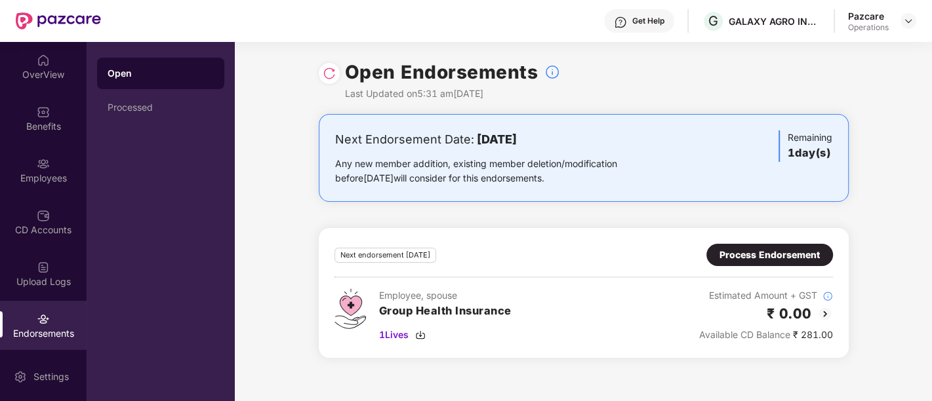
click at [813, 257] on div "Process Endorsement" at bounding box center [770, 255] width 100 height 14
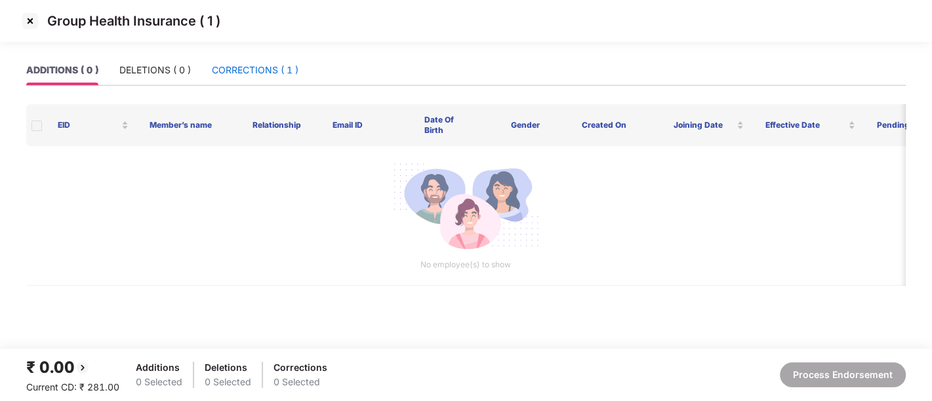
click at [260, 65] on div "CORRECTIONS ( 1 )" at bounding box center [255, 70] width 87 height 14
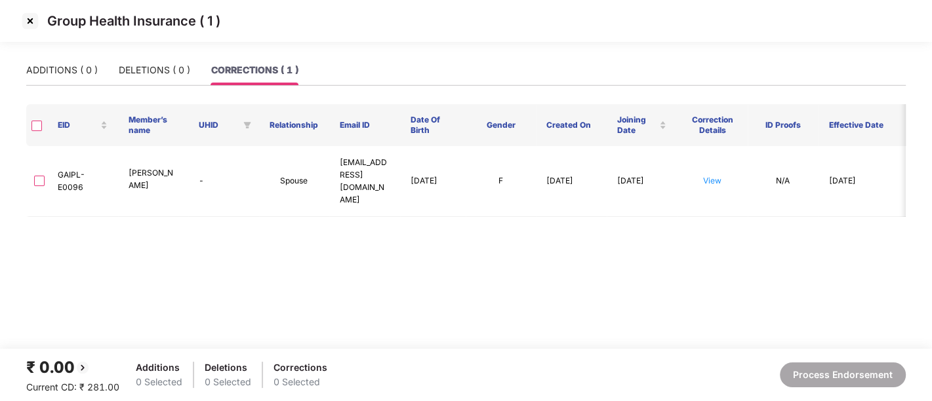
click at [20, 24] on img at bounding box center [30, 20] width 21 height 21
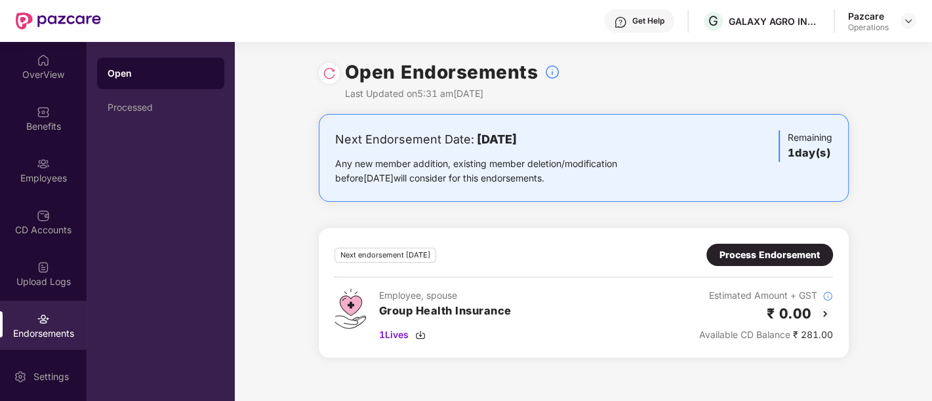
click at [20, 24] on img at bounding box center [58, 20] width 85 height 17
click at [41, 222] on div "CD Accounts" at bounding box center [43, 221] width 87 height 49
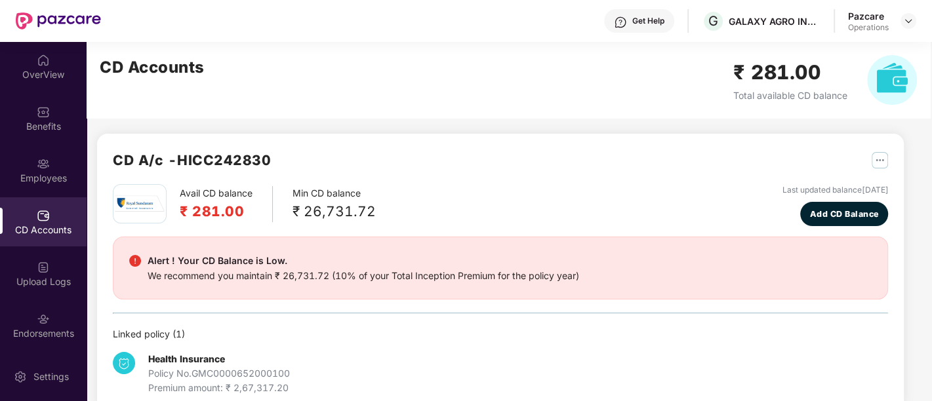
scroll to position [24, 0]
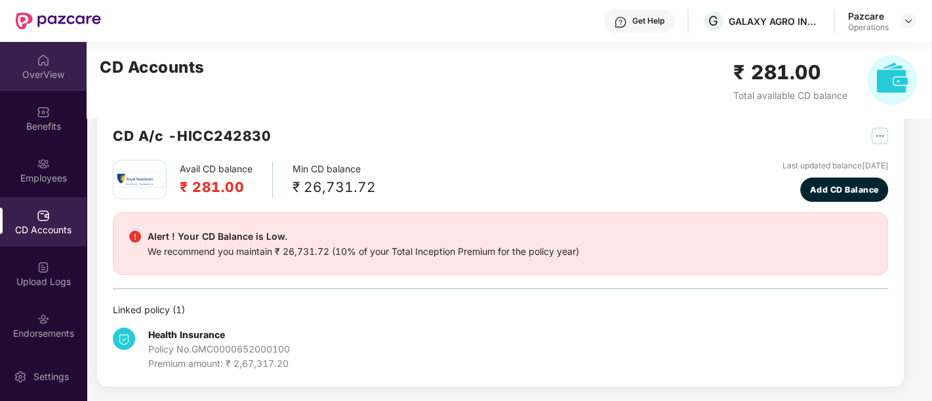
click at [69, 73] on div "OverView" at bounding box center [43, 74] width 87 height 13
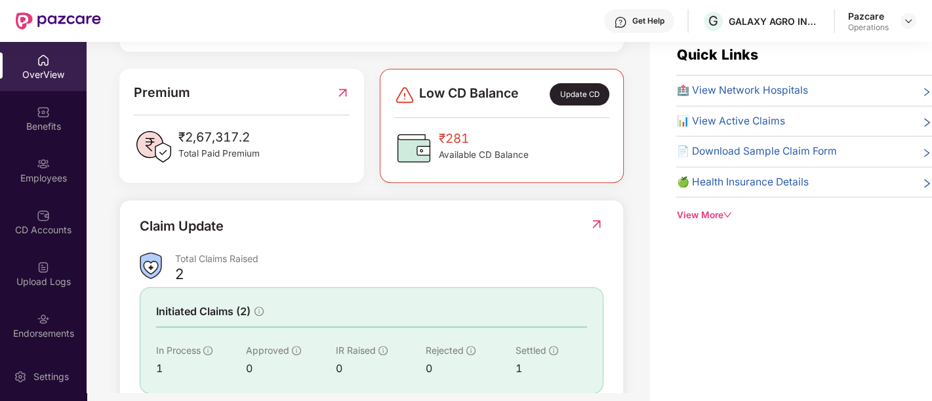
scroll to position [292, 0]
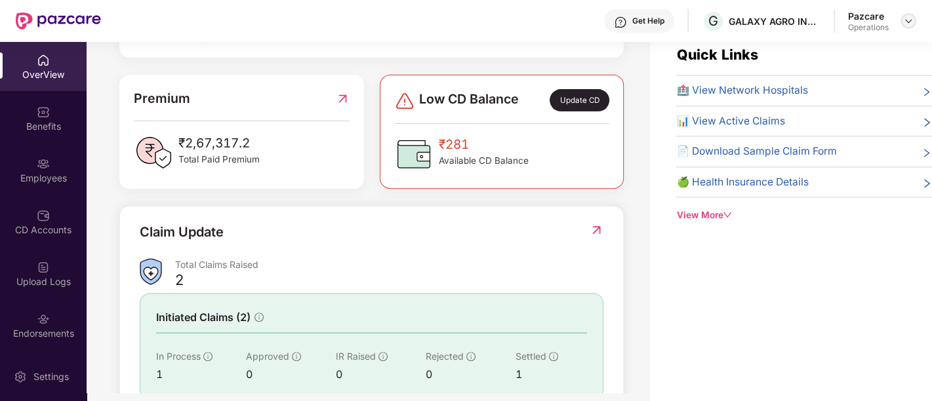
click at [908, 23] on img at bounding box center [908, 21] width 10 height 10
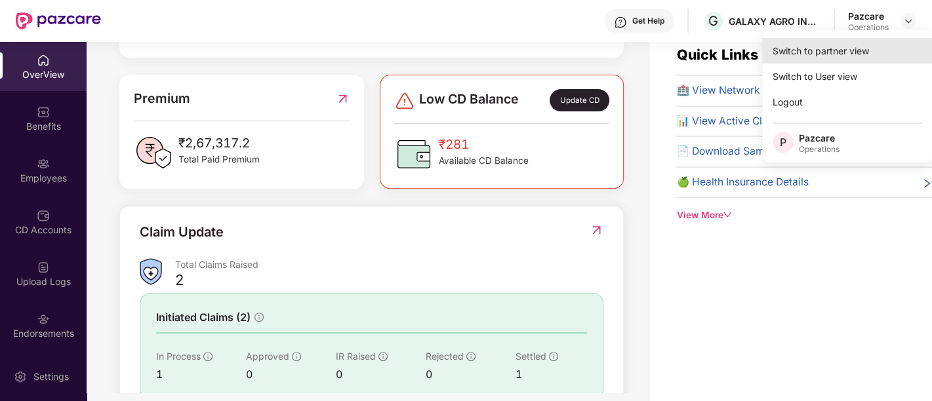
click at [838, 51] on div "Switch to partner view" at bounding box center [847, 51] width 171 height 26
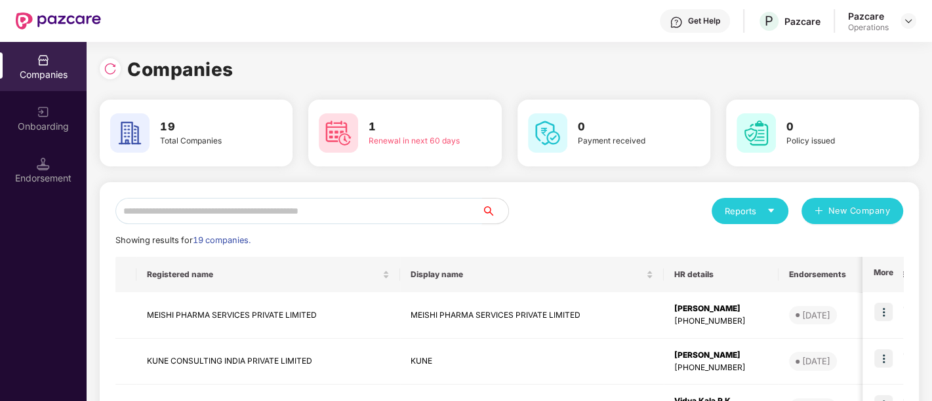
click at [199, 219] on input "text" at bounding box center [298, 211] width 367 height 26
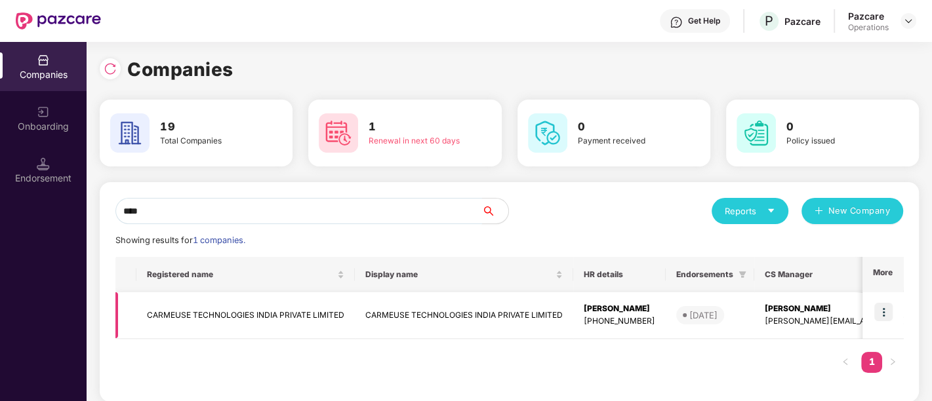
type input "****"
click at [540, 315] on td "CARMEUSE TECHNOLOGIES INDIA PRIVATE LIMITED" at bounding box center [464, 316] width 218 height 47
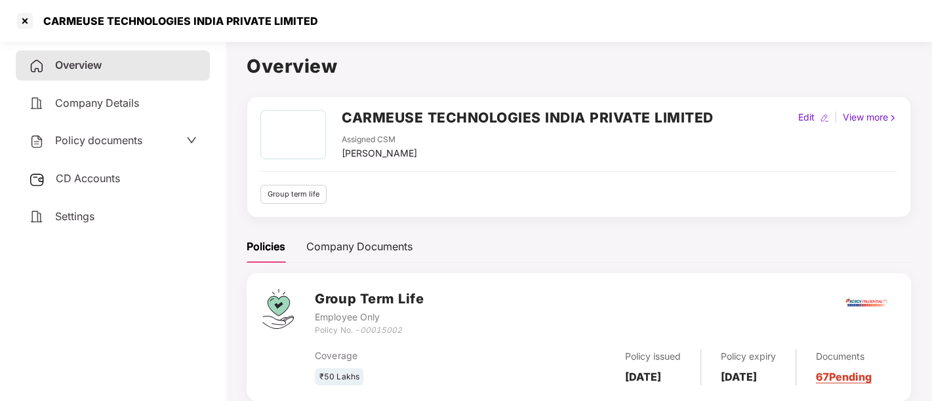
scroll to position [35, 0]
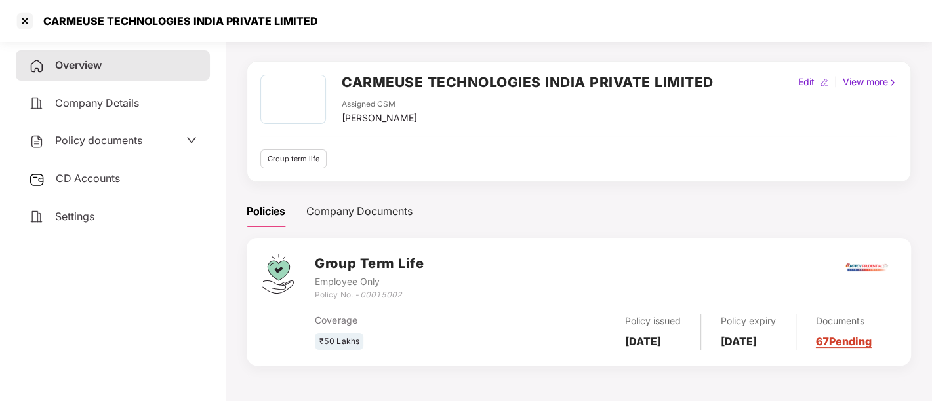
click at [131, 135] on span "Policy documents" at bounding box center [98, 140] width 87 height 13
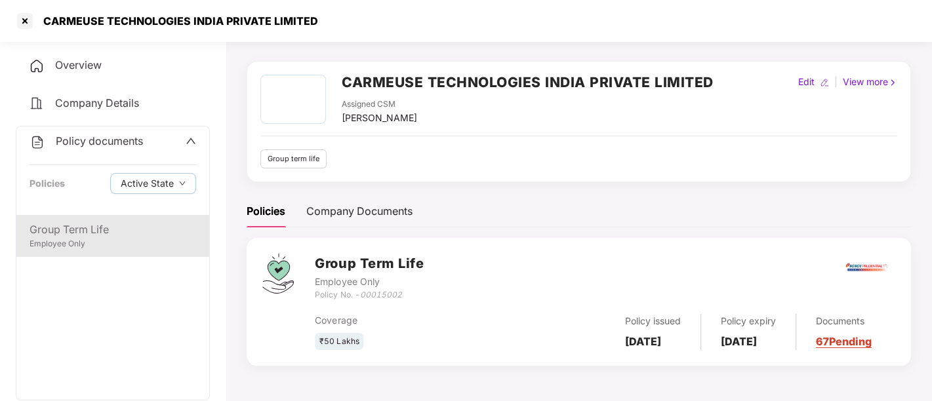
click at [94, 232] on div "Group Term Life" at bounding box center [113, 230] width 167 height 16
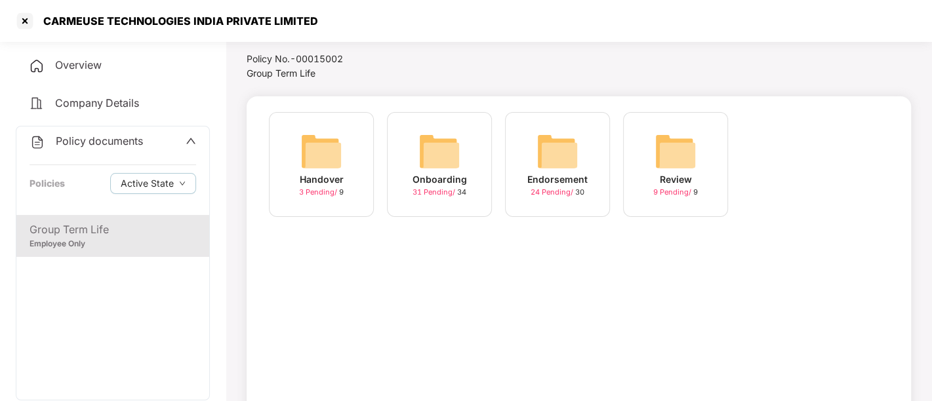
click at [551, 196] on div "24 Pending / 30" at bounding box center [558, 192] width 54 height 11
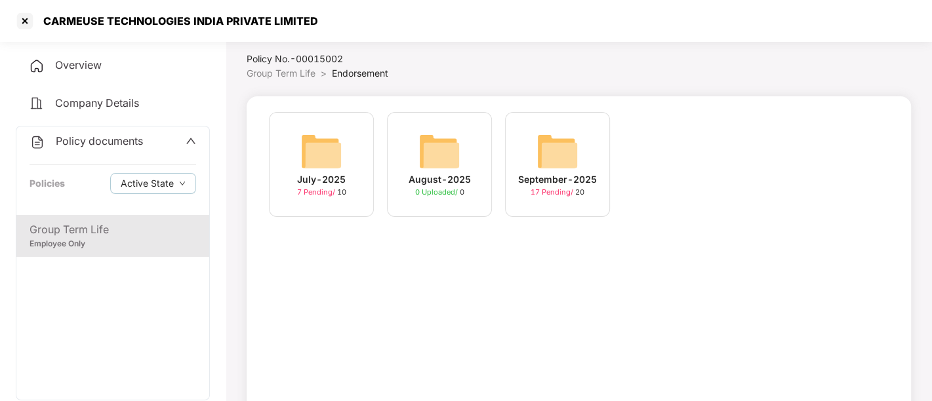
click at [549, 195] on span "17 Pending /" at bounding box center [553, 192] width 45 height 9
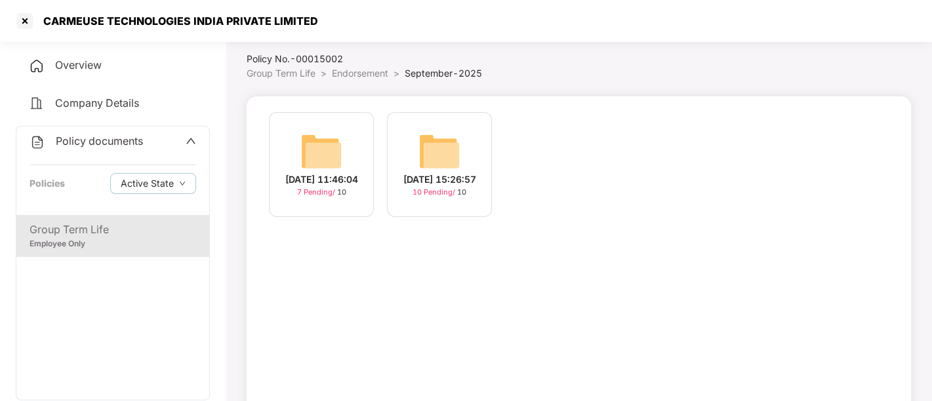
click at [437, 197] on span "10 Pending /" at bounding box center [435, 192] width 45 height 9
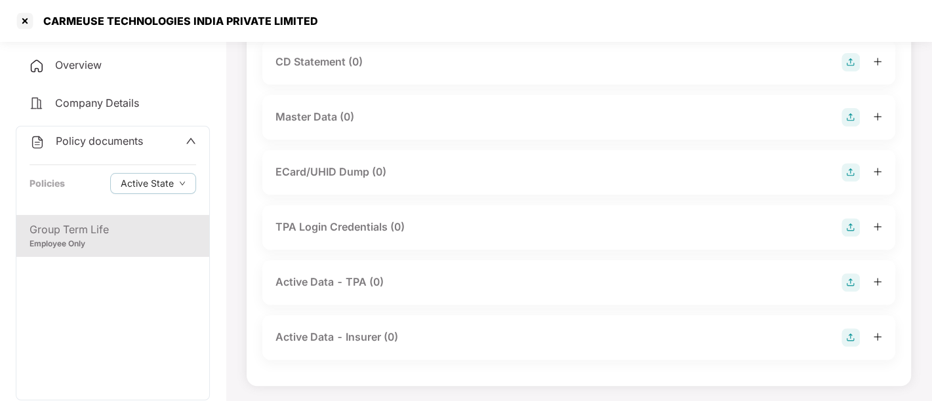
scroll to position [0, 0]
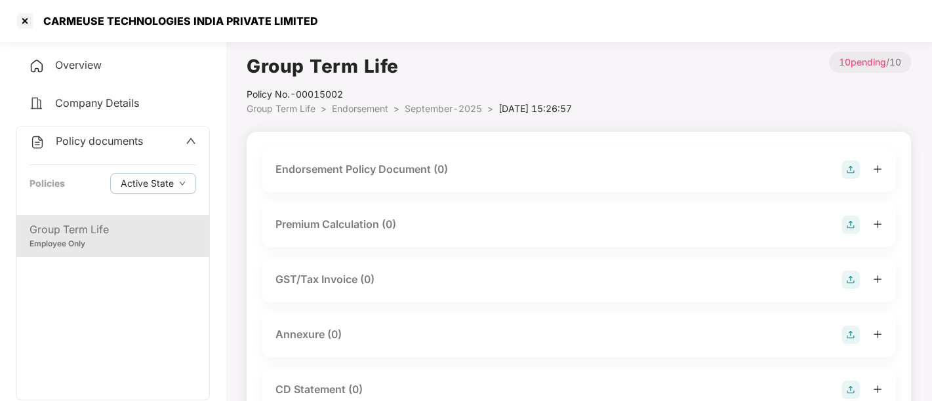
click at [851, 165] on img at bounding box center [851, 170] width 18 height 18
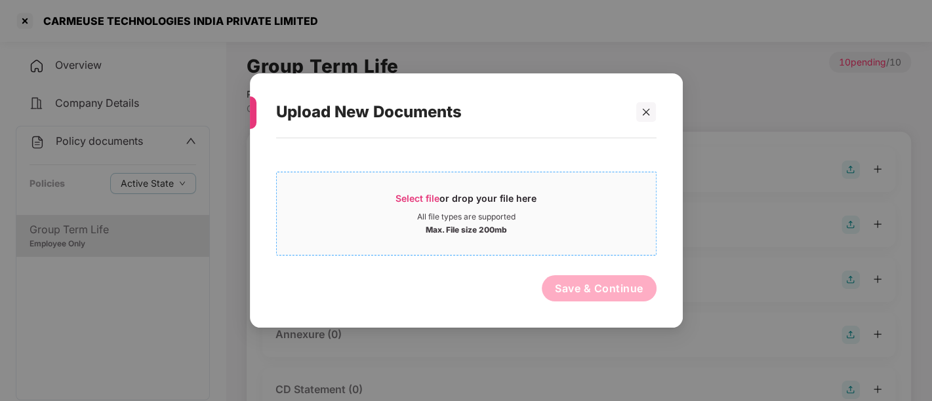
click at [489, 216] on div "All file types are supported" at bounding box center [466, 217] width 98 height 10
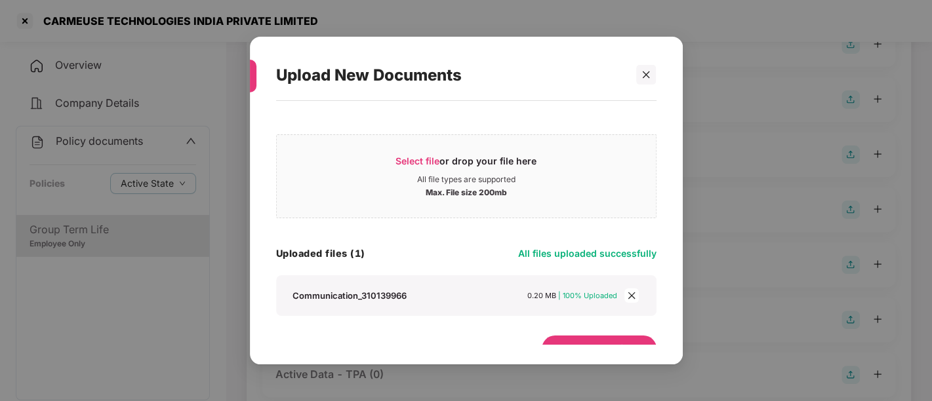
scroll to position [241, 0]
click at [648, 73] on icon "close" at bounding box center [645, 74] width 9 height 9
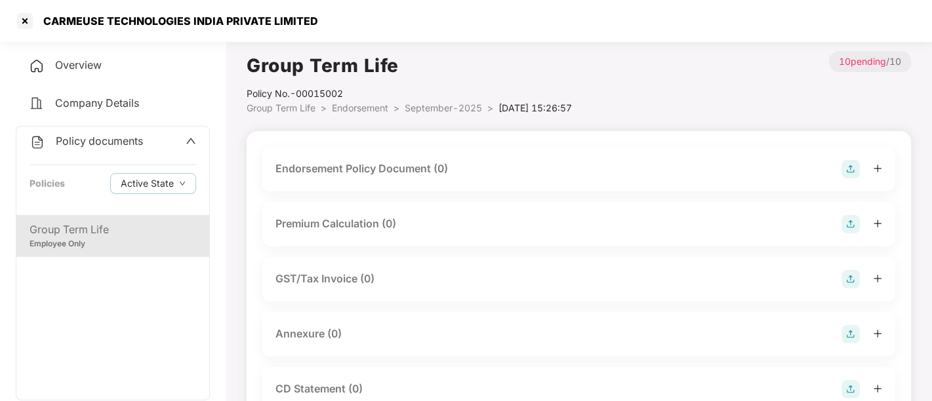
scroll to position [0, 0]
click at [845, 171] on img at bounding box center [851, 170] width 18 height 18
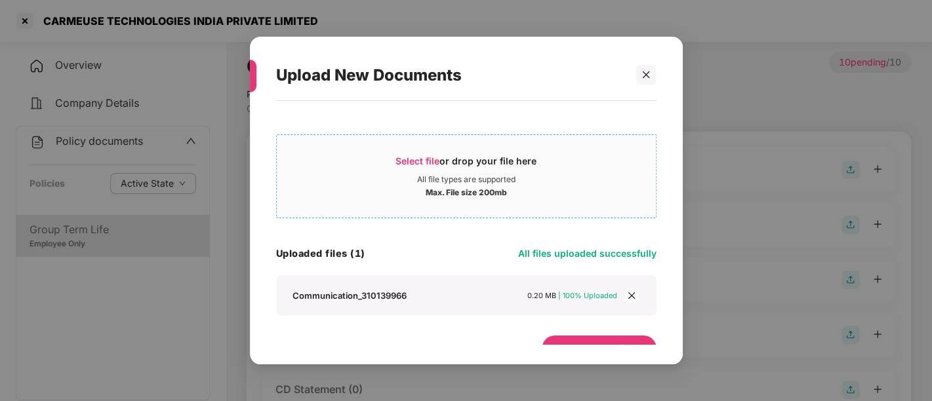
scroll to position [22, 0]
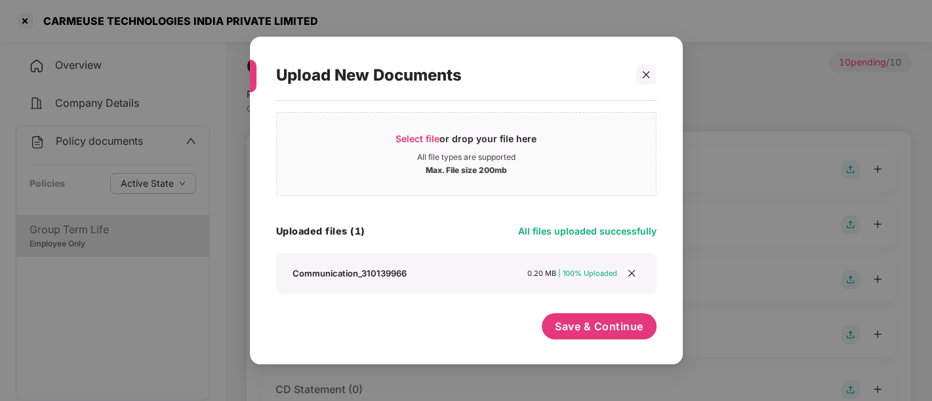
click at [633, 274] on icon "close" at bounding box center [631, 273] width 7 height 7
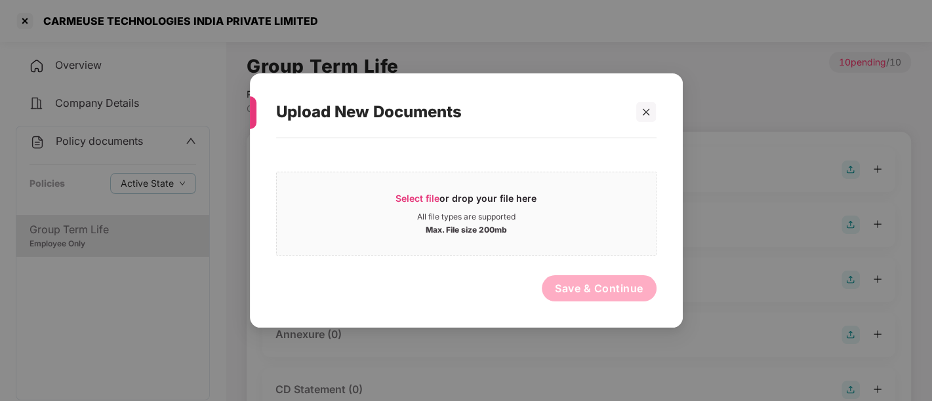
scroll to position [0, 0]
click at [423, 182] on span "Select file or drop your file here All file types are supported Max. File size …" at bounding box center [466, 213] width 379 height 63
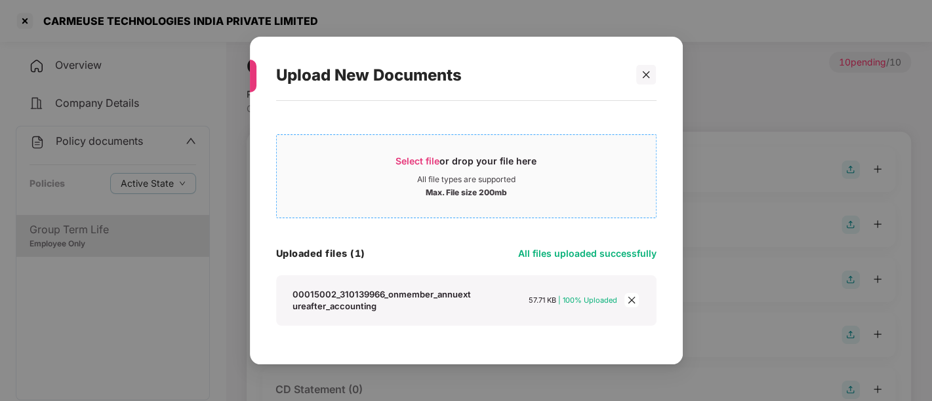
scroll to position [31, 0]
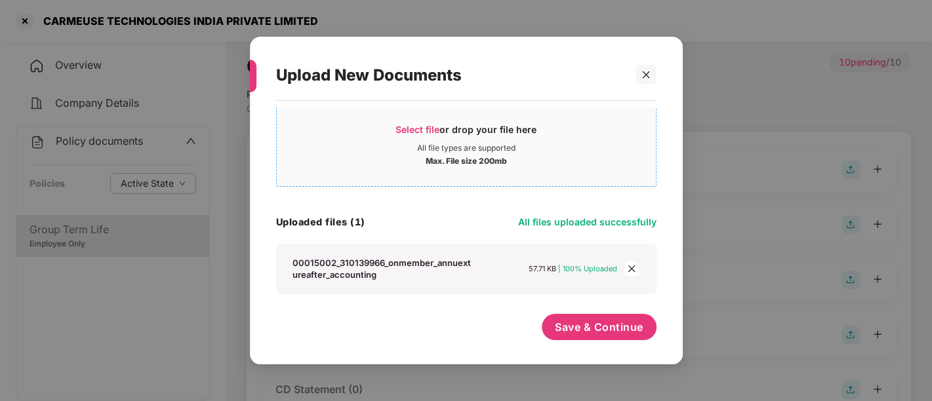
click at [431, 132] on span "Select file" at bounding box center [418, 129] width 44 height 11
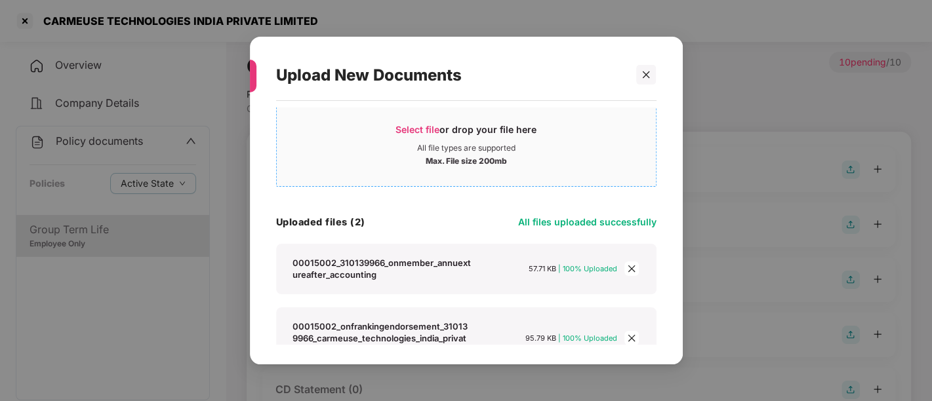
click at [437, 124] on span "Select file" at bounding box center [418, 129] width 44 height 11
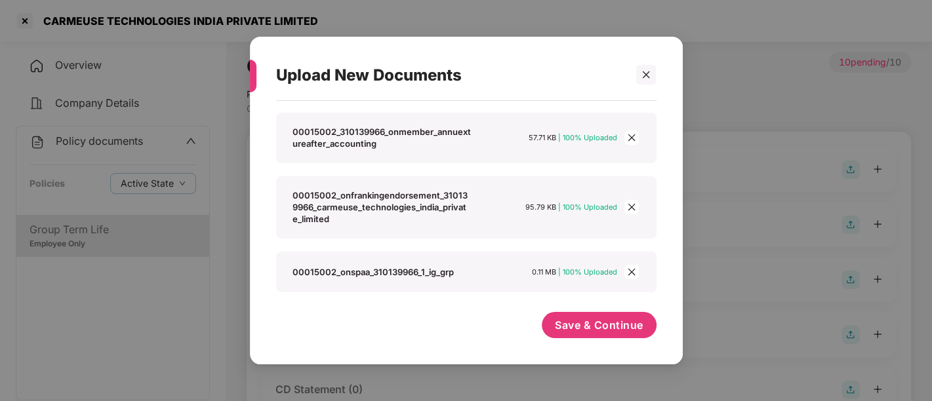
scroll to position [161, 0]
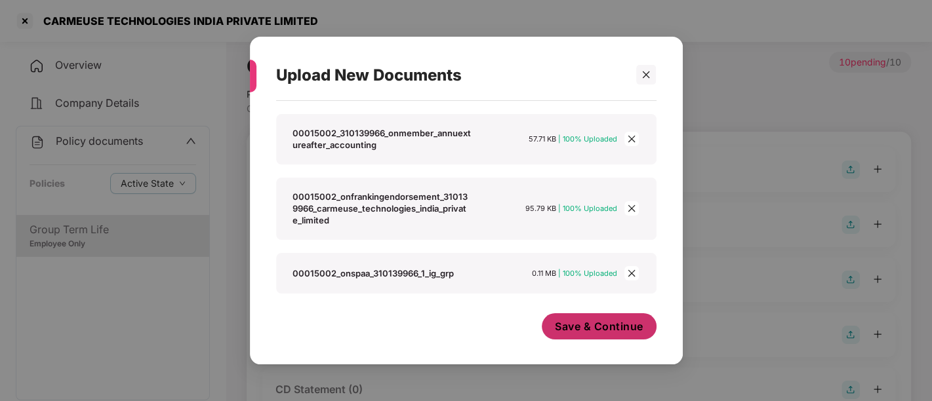
click at [569, 333] on button "Save & Continue" at bounding box center [599, 327] width 115 height 26
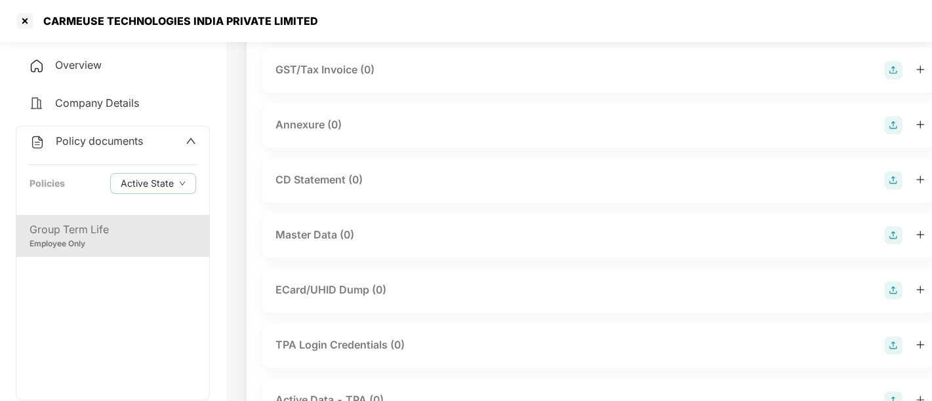
scroll to position [415, 0]
click at [884, 133] on img at bounding box center [893, 124] width 18 height 18
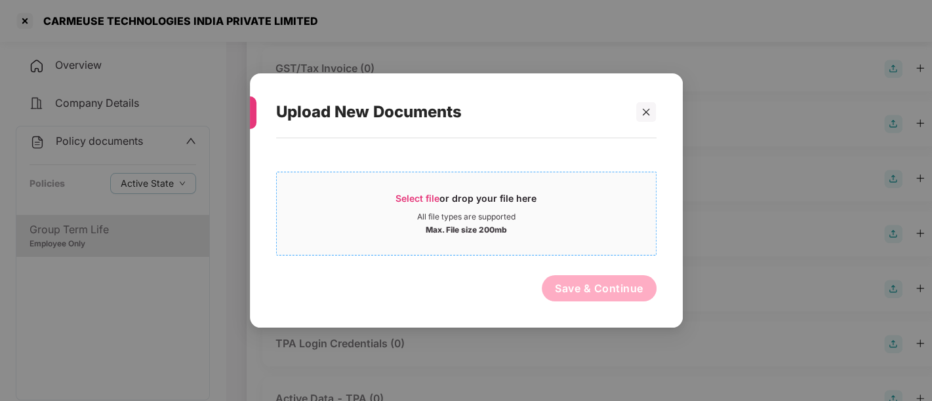
click at [428, 202] on span "Select file" at bounding box center [418, 198] width 44 height 11
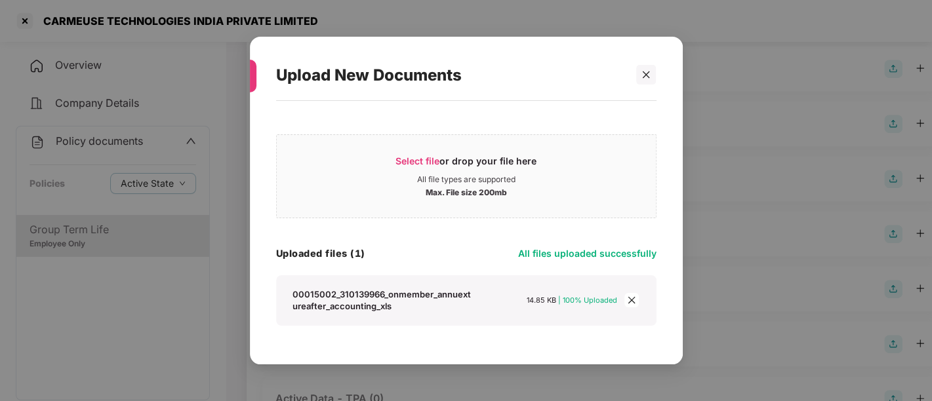
scroll to position [31, 0]
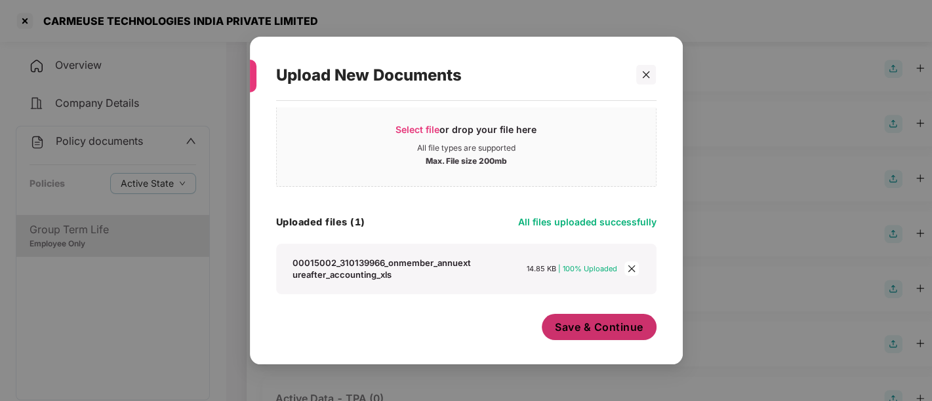
click at [564, 335] on button "Save & Continue" at bounding box center [599, 327] width 115 height 26
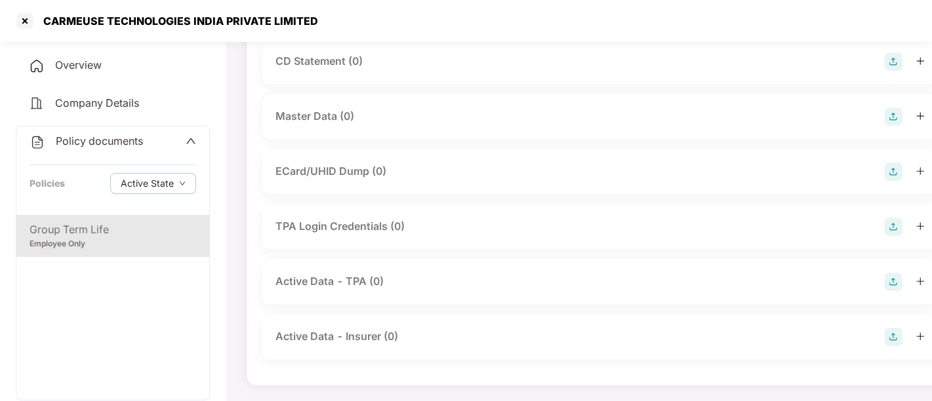
scroll to position [659, 0]
click at [884, 116] on img at bounding box center [893, 117] width 18 height 18
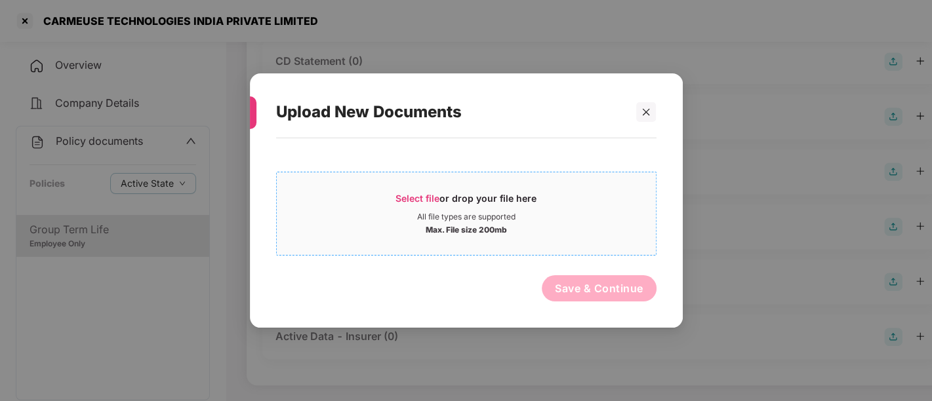
click at [430, 196] on span "Select file" at bounding box center [418, 198] width 44 height 11
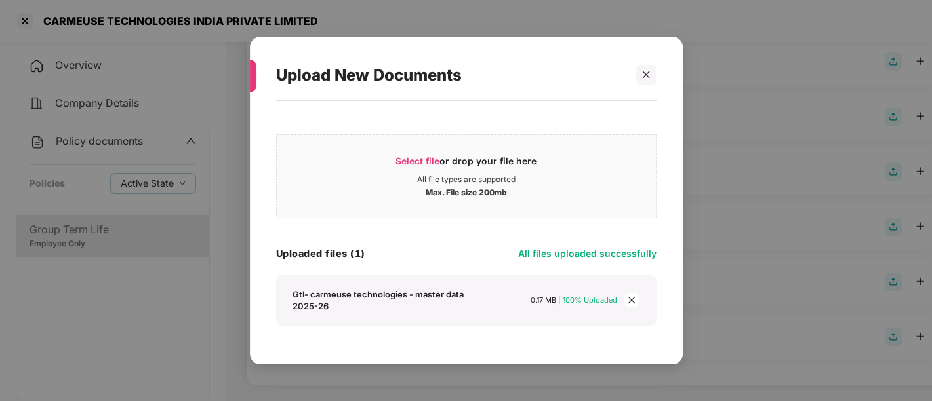
scroll to position [31, 0]
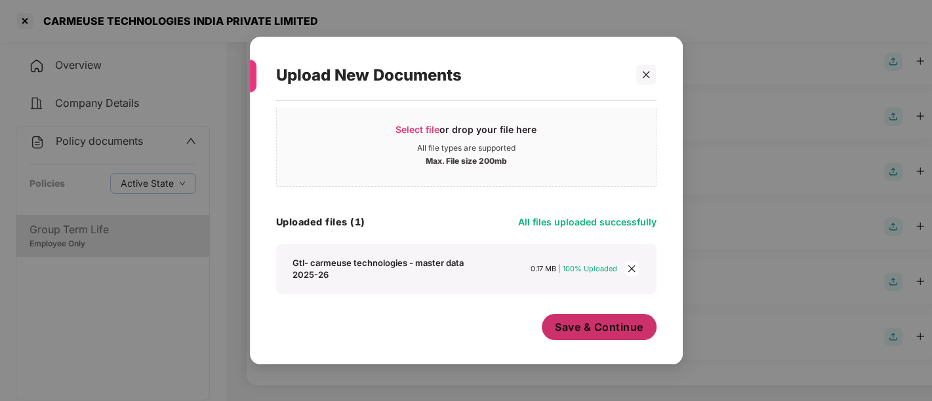
click at [603, 322] on span "Save & Continue" at bounding box center [599, 327] width 89 height 14
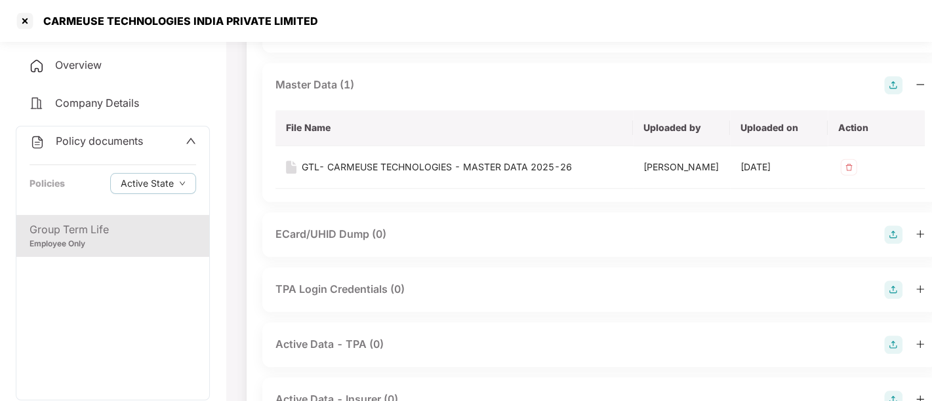
scroll to position [753, 0]
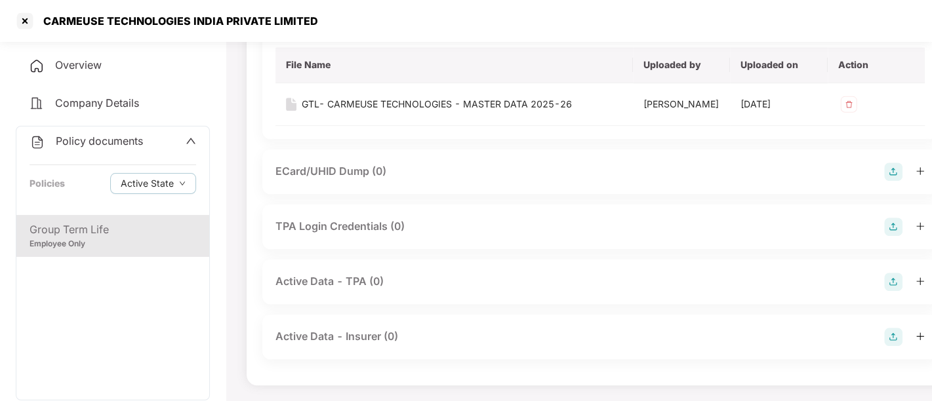
click at [188, 138] on icon "up" at bounding box center [191, 141] width 10 height 10
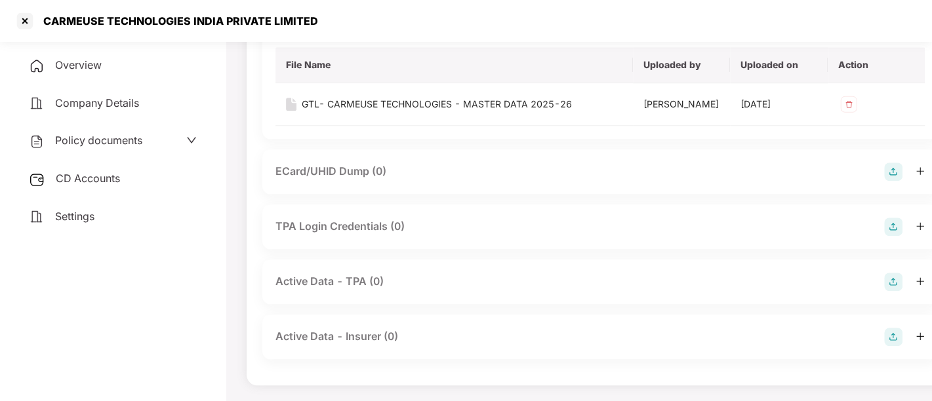
click at [121, 177] on div "CD Accounts" at bounding box center [113, 179] width 194 height 30
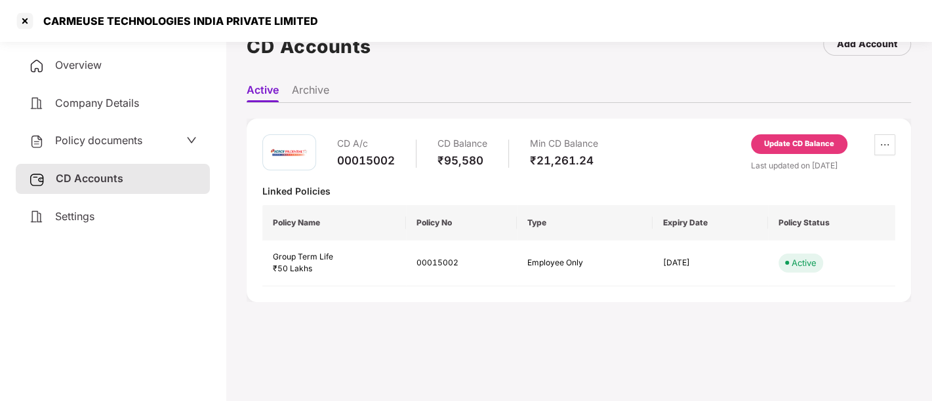
click at [779, 145] on div "Update CD Balance" at bounding box center [799, 144] width 70 height 12
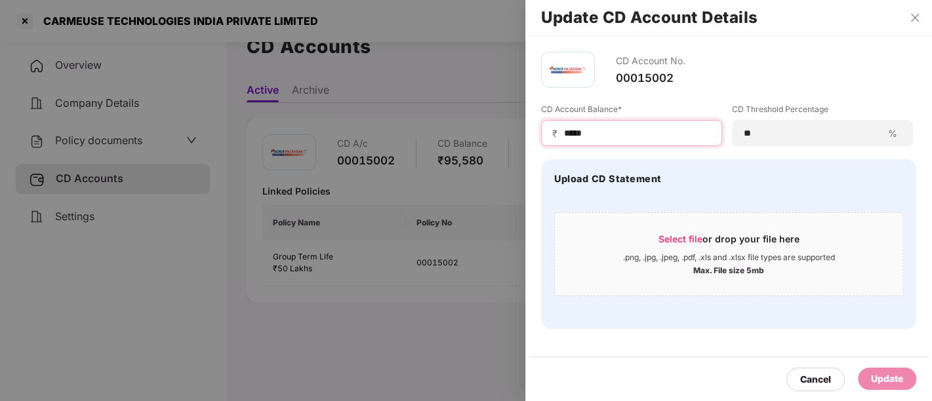
click at [615, 137] on input "*****" at bounding box center [637, 134] width 148 height 14
drag, startPoint x: 615, startPoint y: 137, endPoint x: 545, endPoint y: 134, distance: 69.6
click at [545, 134] on div "₹ *****" at bounding box center [631, 133] width 181 height 26
type input "*****"
click at [890, 375] on div "Update" at bounding box center [887, 379] width 32 height 14
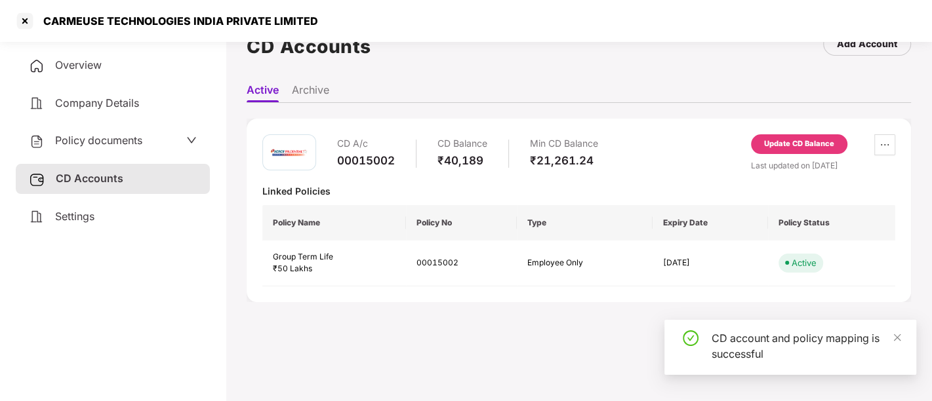
scroll to position [0, 0]
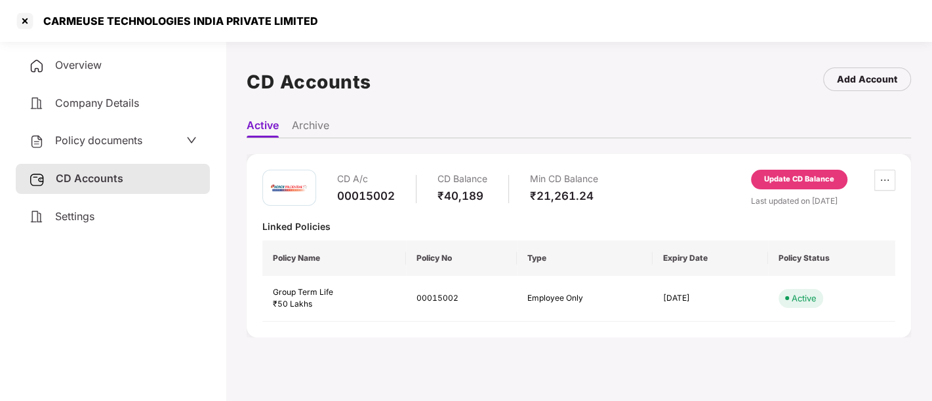
click at [134, 138] on span "Policy documents" at bounding box center [98, 140] width 87 height 13
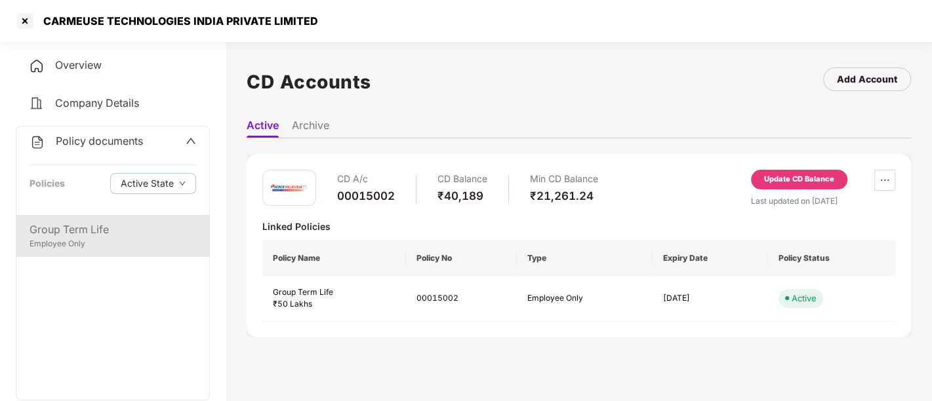
click at [73, 218] on div "Group Term Life Employee Only" at bounding box center [112, 236] width 193 height 42
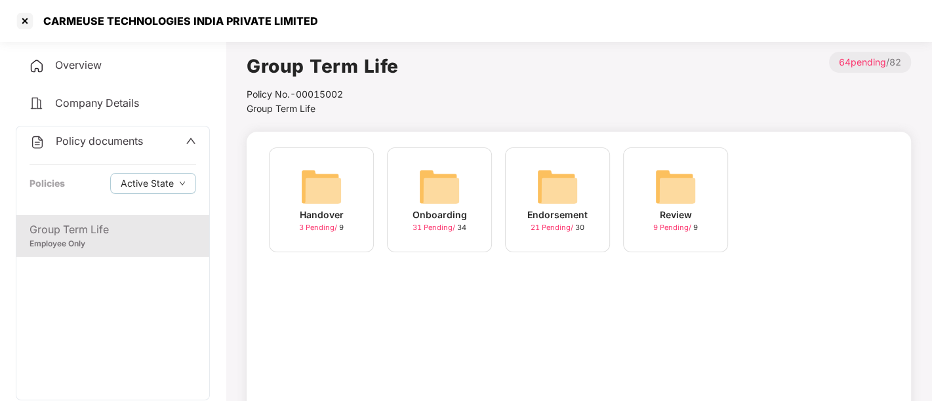
click at [93, 53] on div "Overview" at bounding box center [113, 66] width 194 height 30
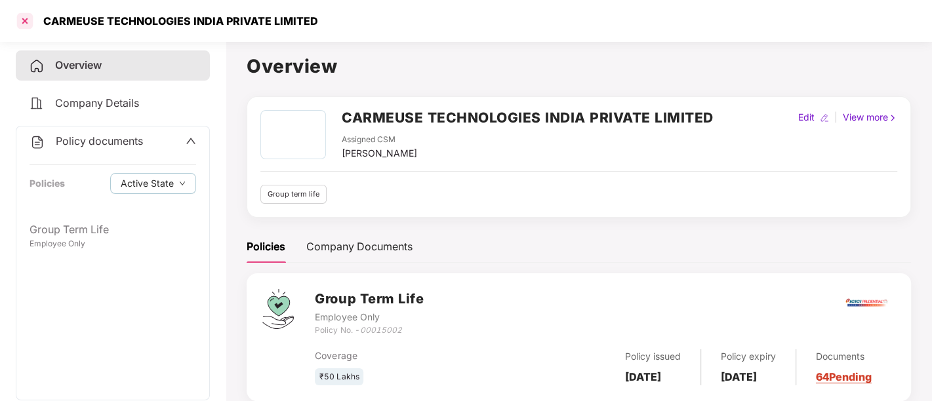
click at [22, 18] on div at bounding box center [24, 20] width 21 height 21
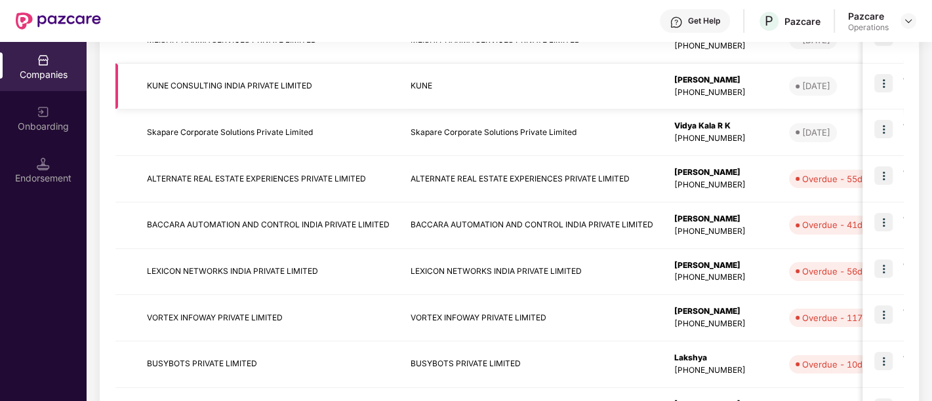
scroll to position [276, 0]
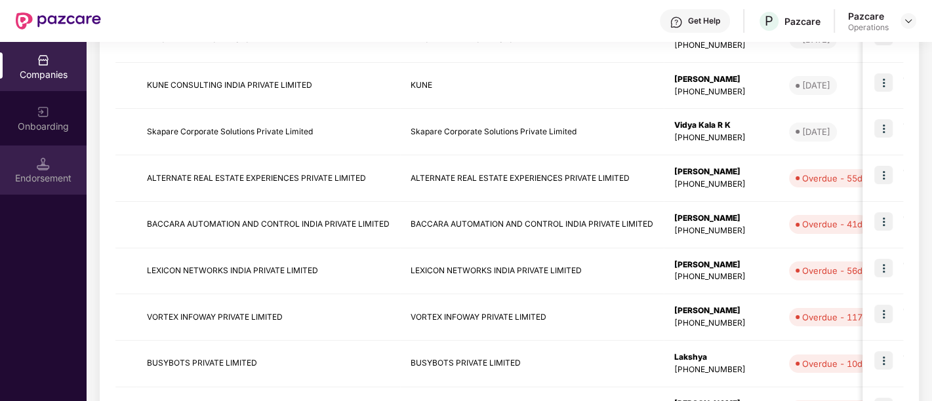
click at [35, 174] on div "Endorsement" at bounding box center [43, 178] width 87 height 13
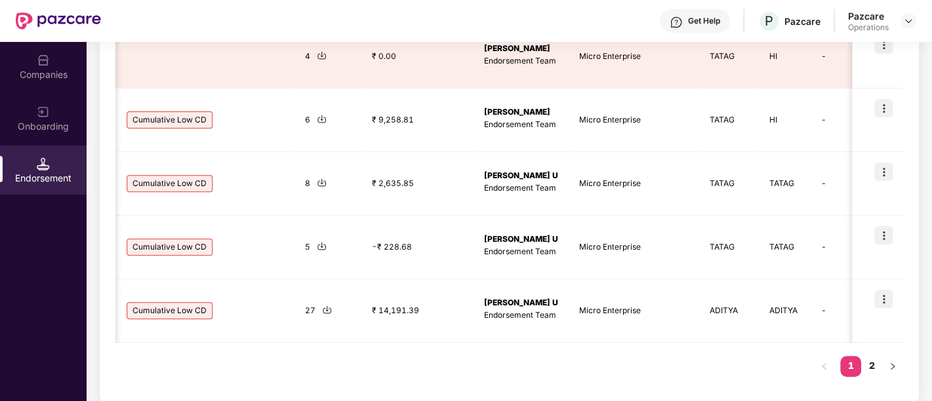
scroll to position [545, 0]
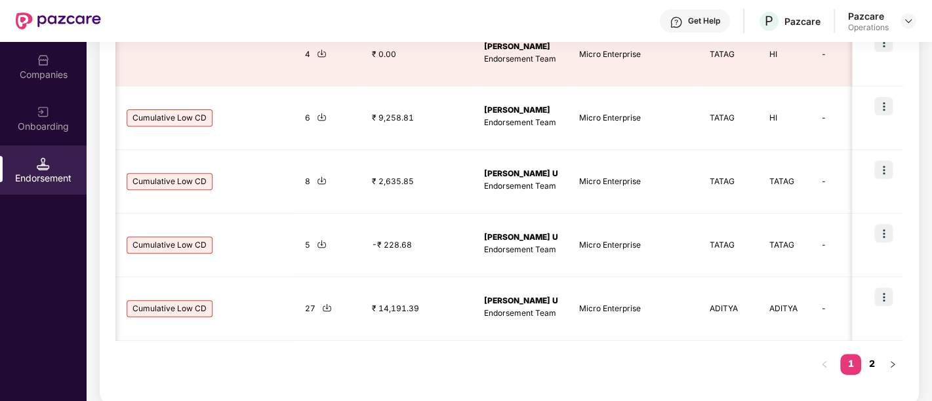
click at [868, 358] on link "2" at bounding box center [871, 364] width 21 height 20
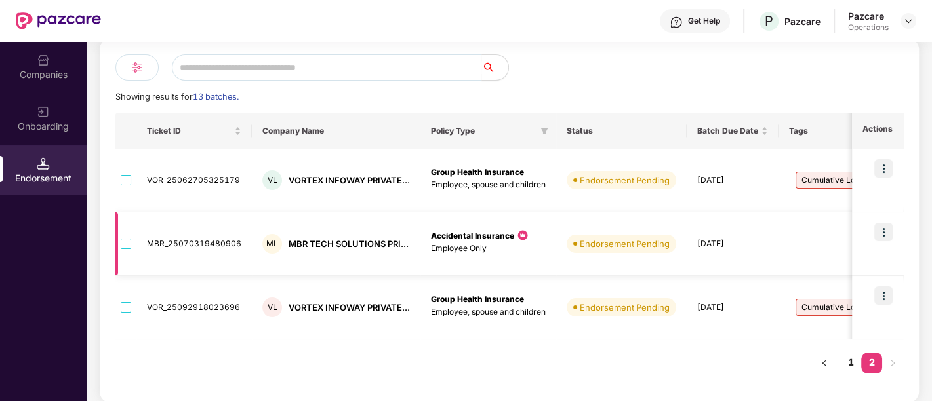
scroll to position [0, 0]
click at [849, 360] on link "1" at bounding box center [850, 363] width 21 height 20
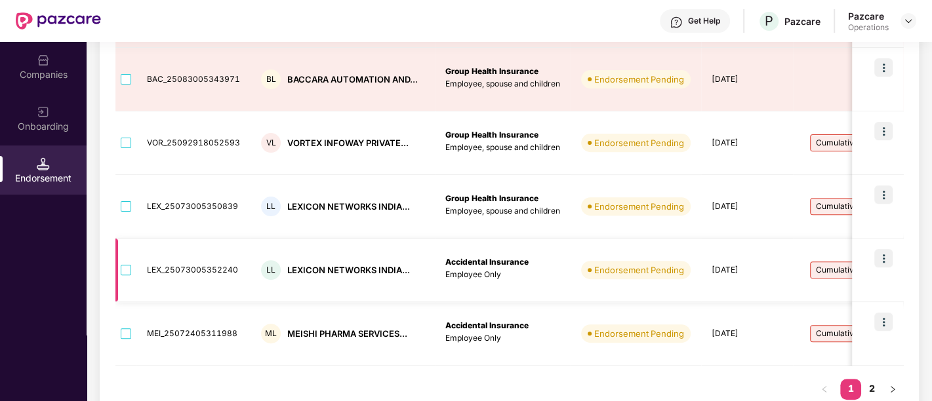
scroll to position [35, 0]
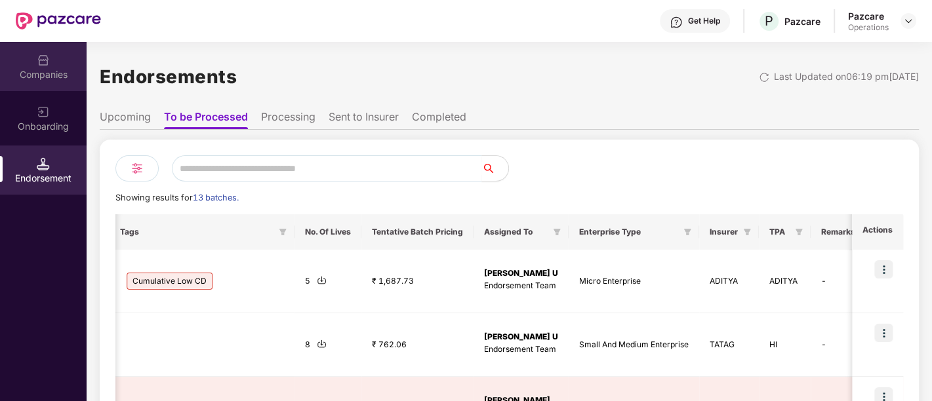
click at [23, 73] on div "Companies" at bounding box center [43, 74] width 87 height 13
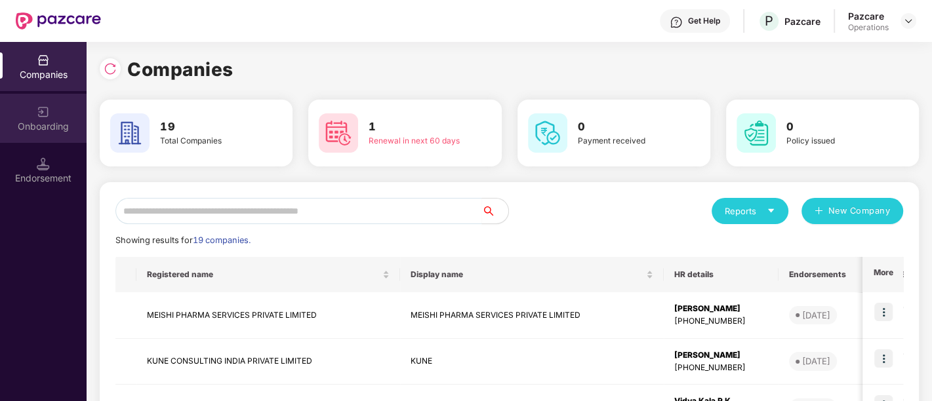
click at [39, 118] on div "Onboarding" at bounding box center [43, 118] width 87 height 49
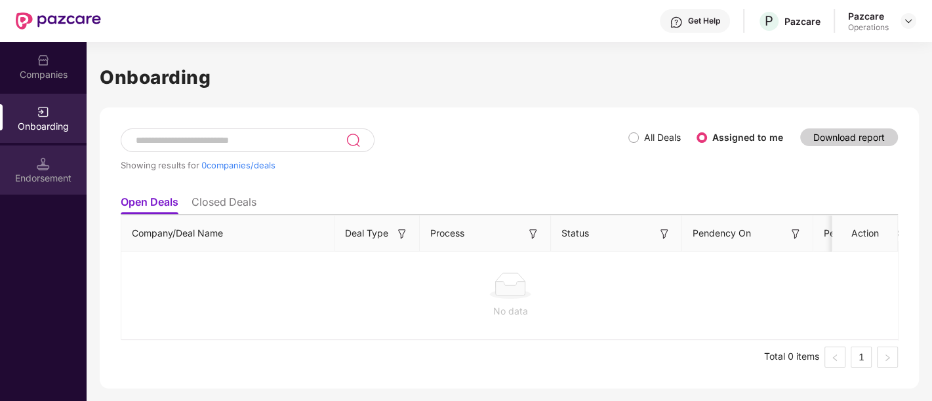
click at [51, 162] on div "Endorsement" at bounding box center [43, 170] width 87 height 49
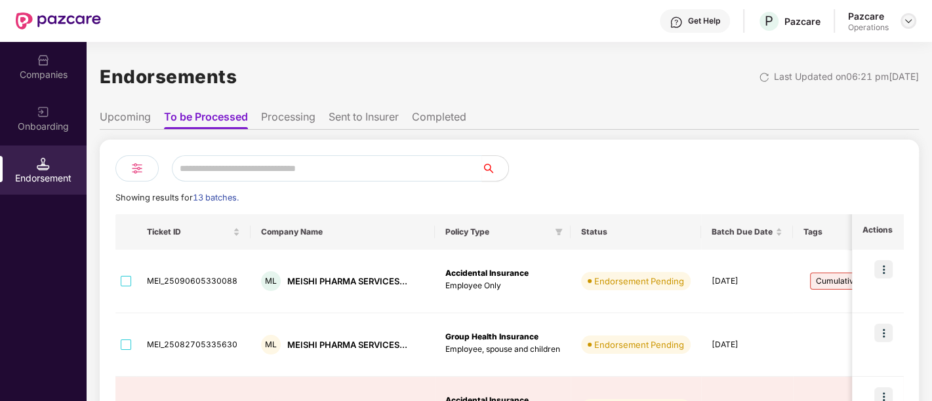
click at [910, 23] on img at bounding box center [908, 21] width 10 height 10
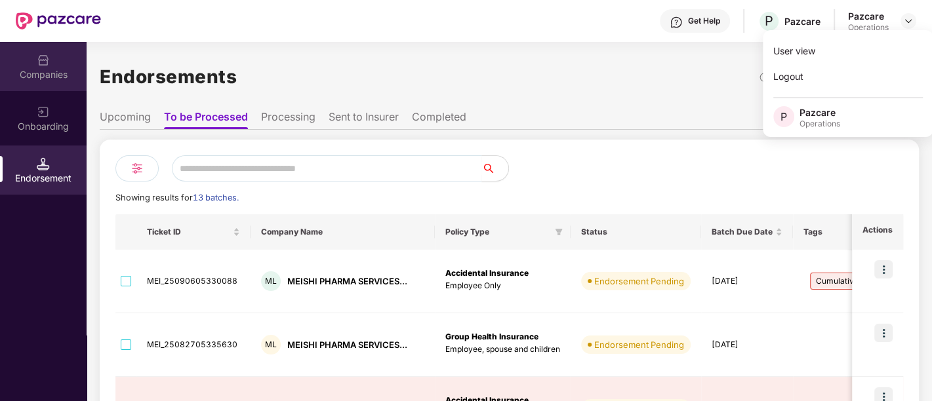
click at [58, 69] on div "Companies" at bounding box center [43, 74] width 87 height 13
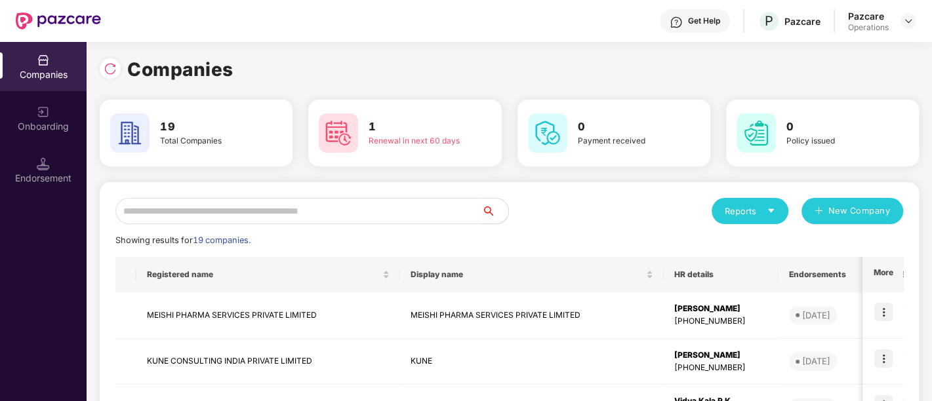
click at [275, 203] on input "text" at bounding box center [298, 211] width 367 height 26
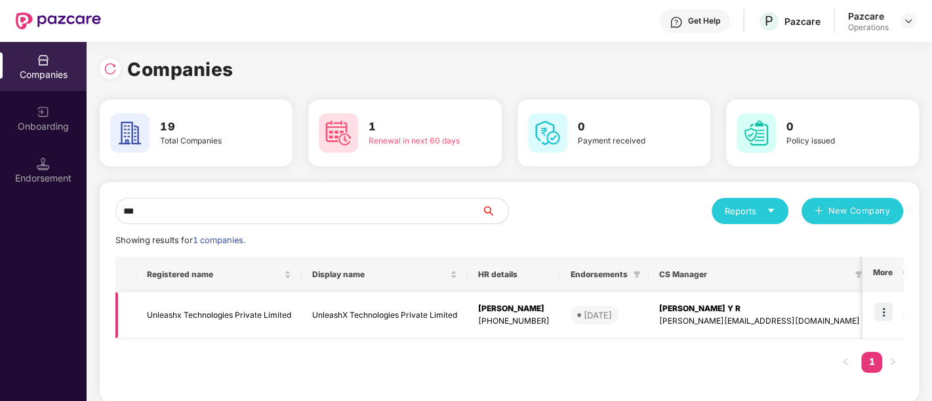
type input "***"
click at [456, 304] on td "UnleashX Technologies Private Limited" at bounding box center [385, 316] width 166 height 47
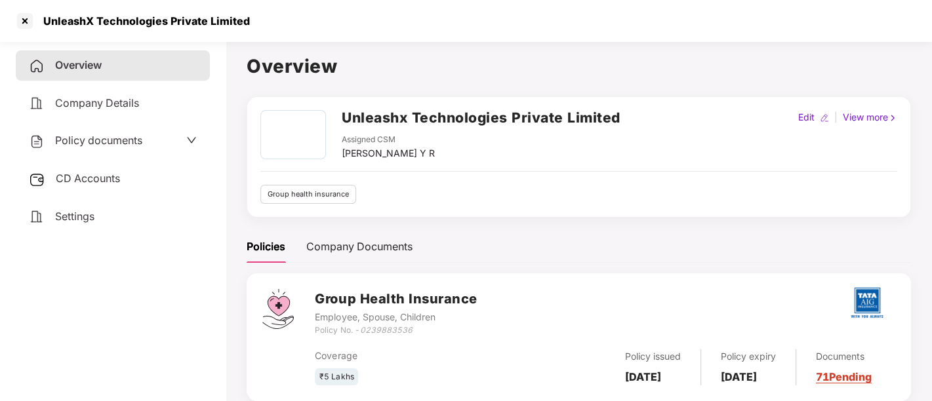
click at [127, 144] on span "Policy documents" at bounding box center [98, 140] width 87 height 13
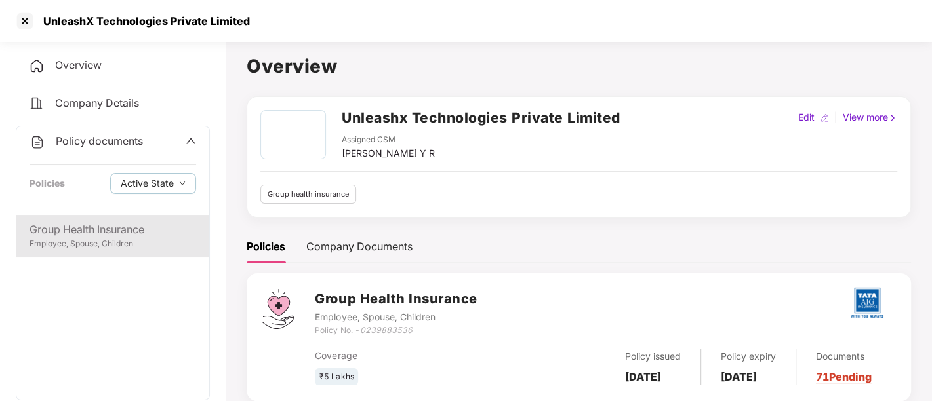
click at [144, 237] on div "Group Health Insurance" at bounding box center [113, 230] width 167 height 16
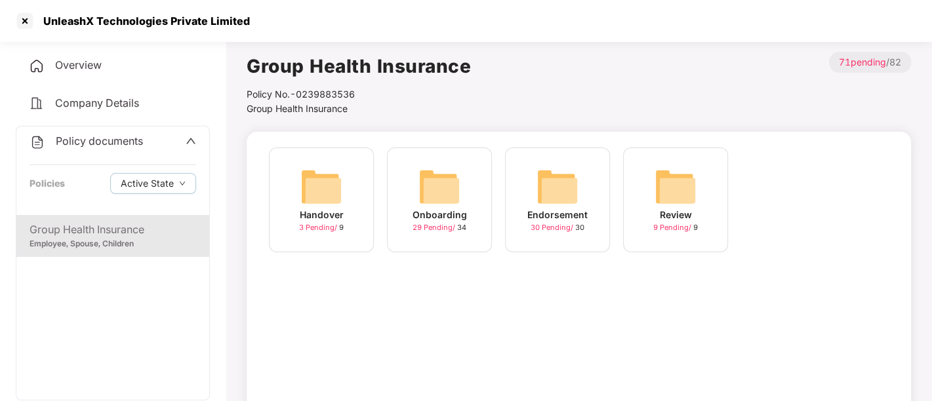
click at [551, 230] on span "30 Pending /" at bounding box center [553, 227] width 45 height 9
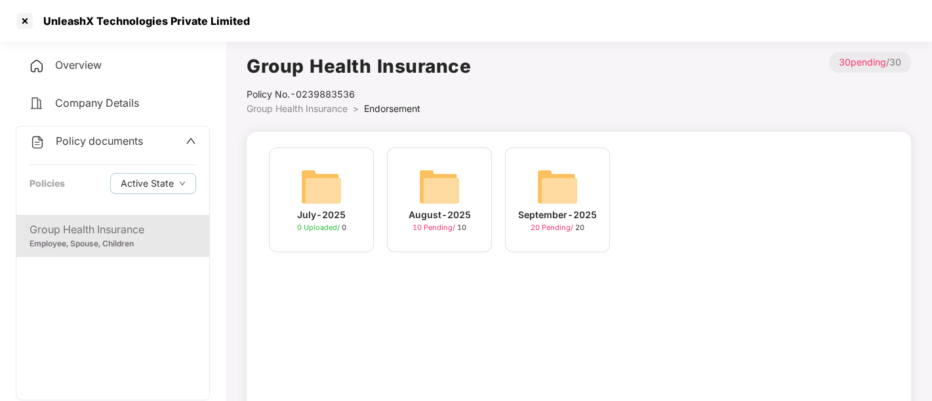
click at [541, 230] on span "20 Pending /" at bounding box center [553, 227] width 45 height 9
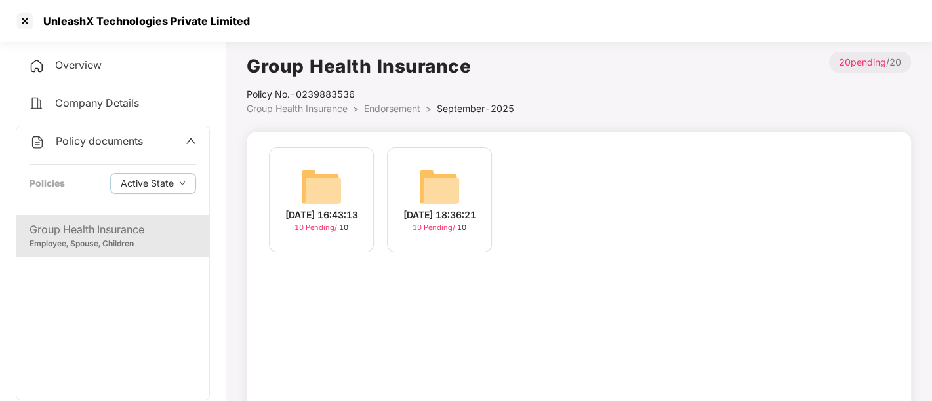
click at [541, 230] on div "[DATE] 16:43:13 10 Pending / 10 [DATE] 18:36:21 10 Pending / 10" at bounding box center [578, 207] width 633 height 118
click at [433, 232] on span "10 Pending /" at bounding box center [435, 227] width 45 height 9
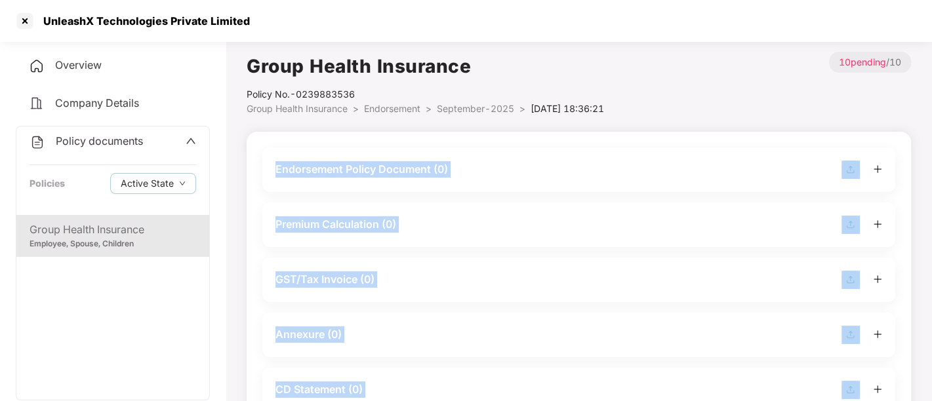
click at [433, 232] on div "Premium Calculation (0)" at bounding box center [578, 225] width 607 height 18
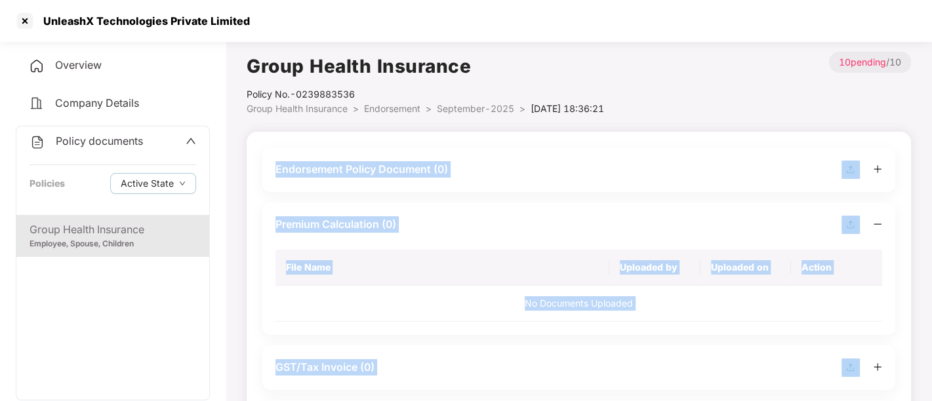
click at [854, 173] on img at bounding box center [851, 170] width 18 height 18
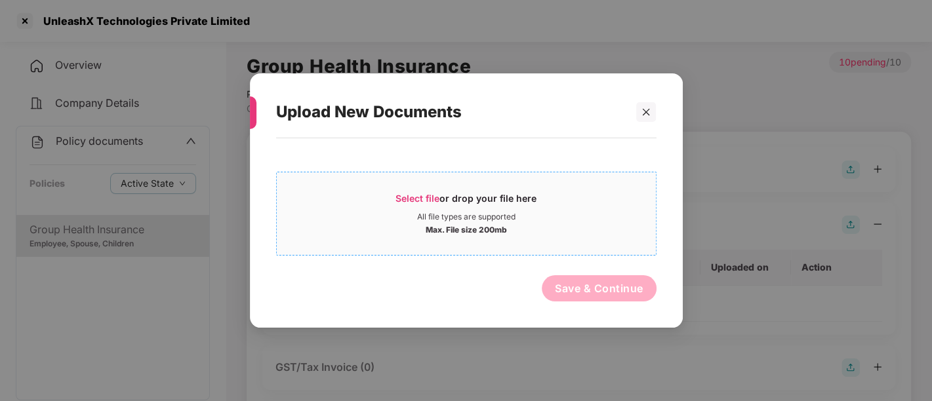
click at [498, 202] on div "Select file or drop your file here" at bounding box center [466, 202] width 141 height 20
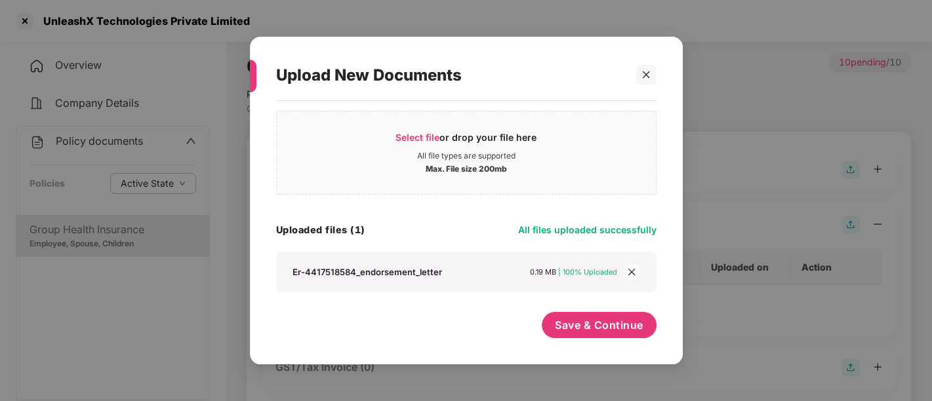
scroll to position [22, 0]
click at [580, 319] on span "Save & Continue" at bounding box center [599, 326] width 89 height 14
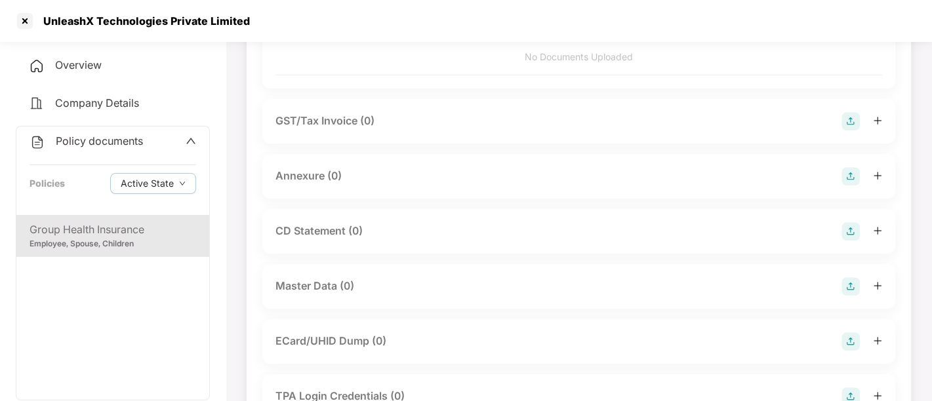
scroll to position [342, 0]
click at [847, 173] on img at bounding box center [851, 176] width 18 height 18
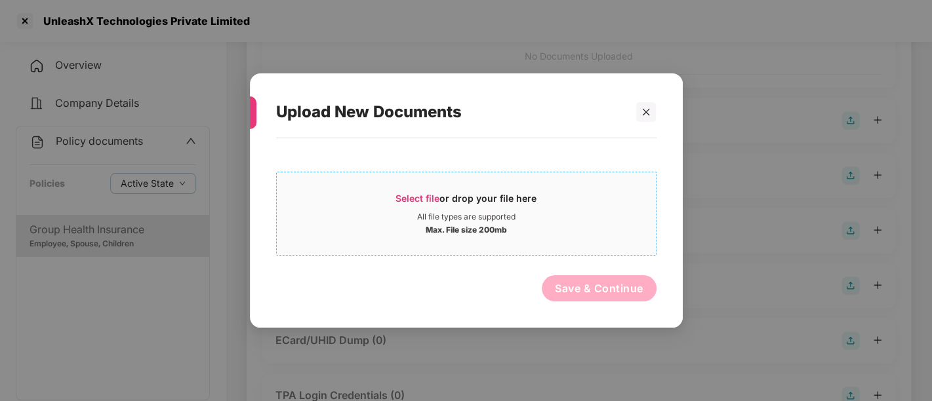
click at [513, 207] on div "Select file or drop your file here" at bounding box center [466, 202] width 141 height 20
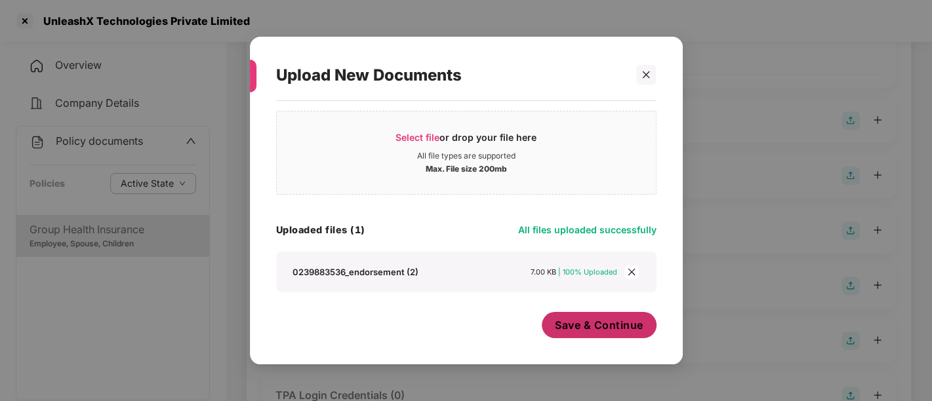
scroll to position [22, 0]
click at [610, 329] on span "Save & Continue" at bounding box center [599, 326] width 89 height 14
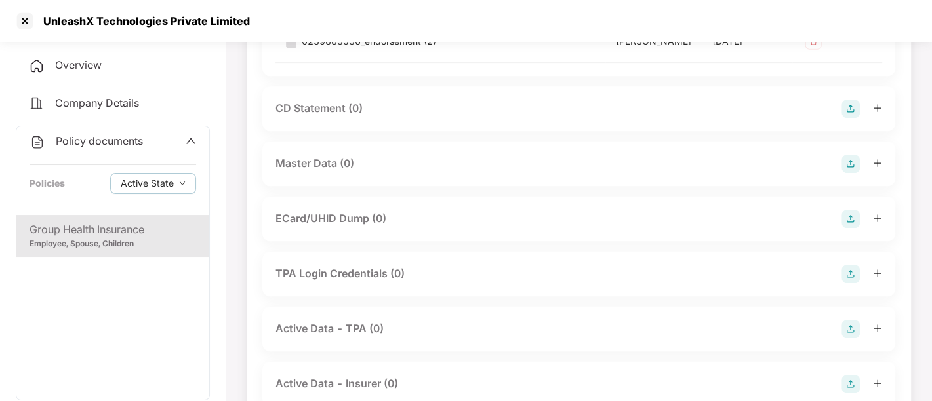
scroll to position [559, 0]
click at [858, 165] on img at bounding box center [851, 163] width 18 height 18
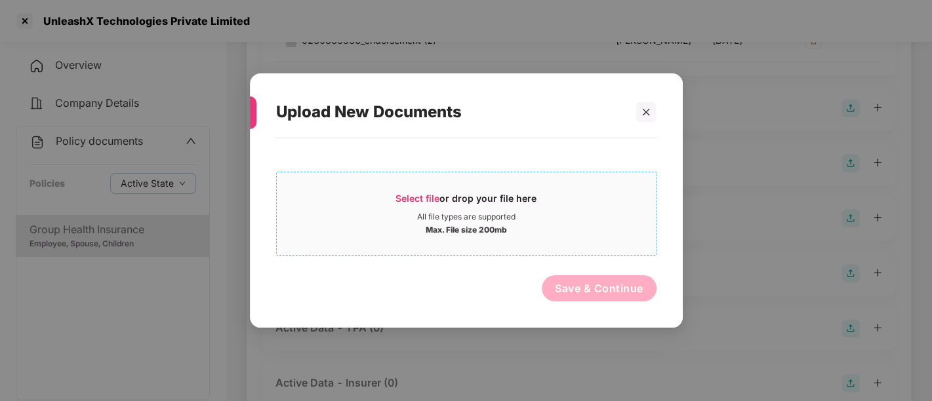
click at [460, 197] on div "Select file or drop your file here" at bounding box center [466, 202] width 141 height 20
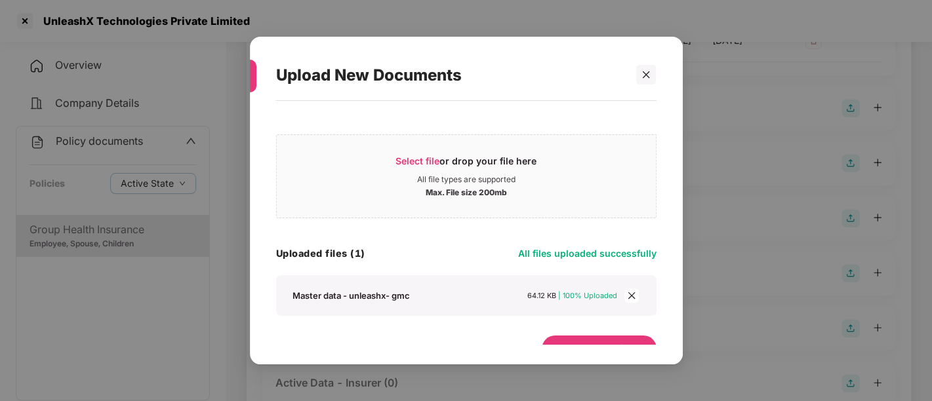
scroll to position [22, 0]
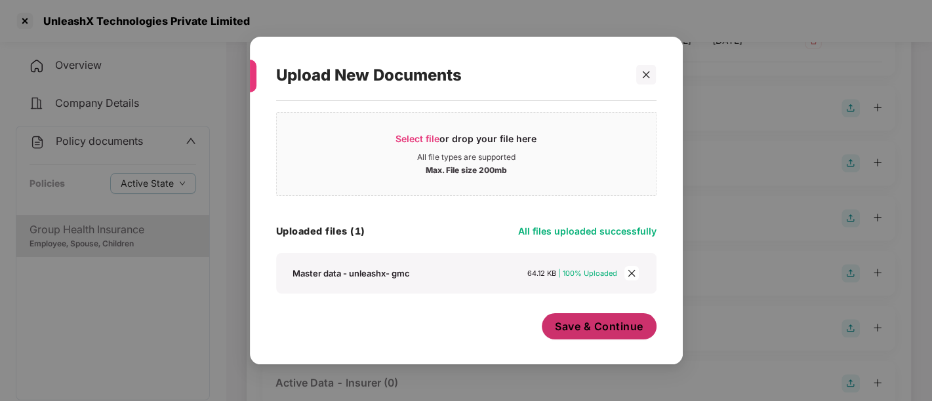
click at [596, 333] on span "Save & Continue" at bounding box center [599, 326] width 89 height 14
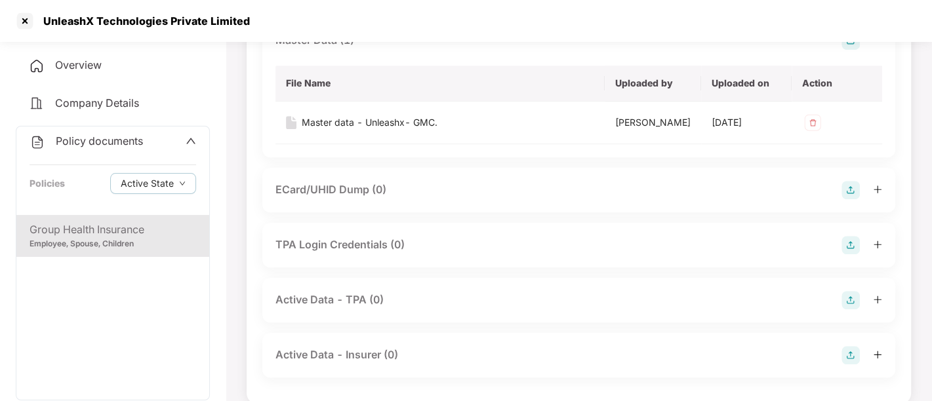
scroll to position [697, 0]
